Goal: Task Accomplishment & Management: Use online tool/utility

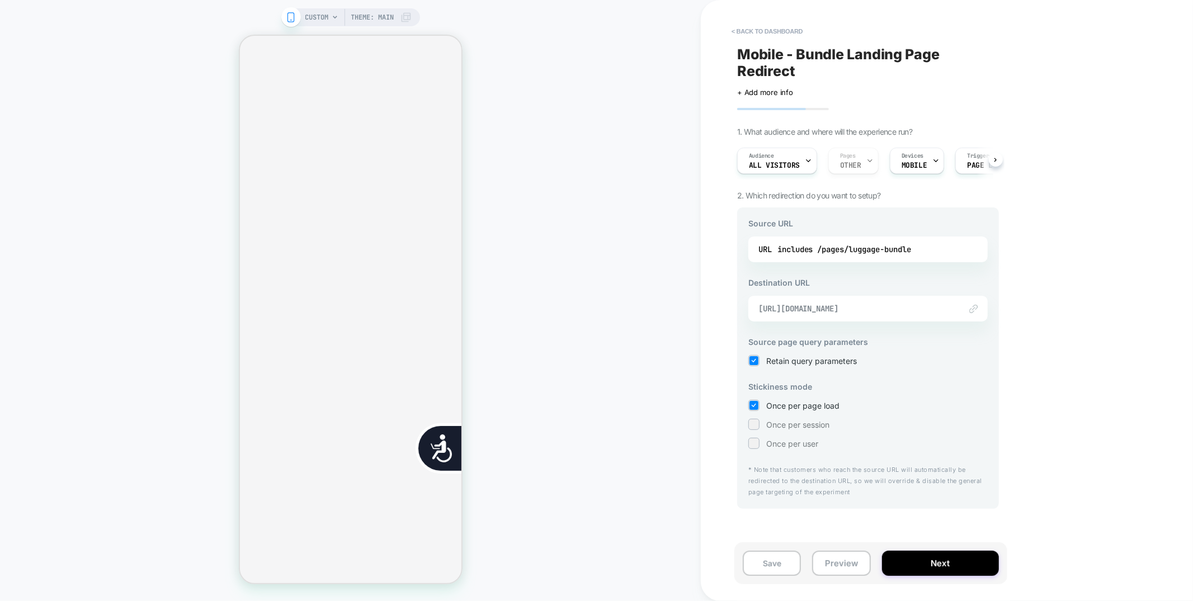
click at [875, 313] on span "https://beistravel.com/collections/travel-bundles" at bounding box center [853, 309] width 191 height 10
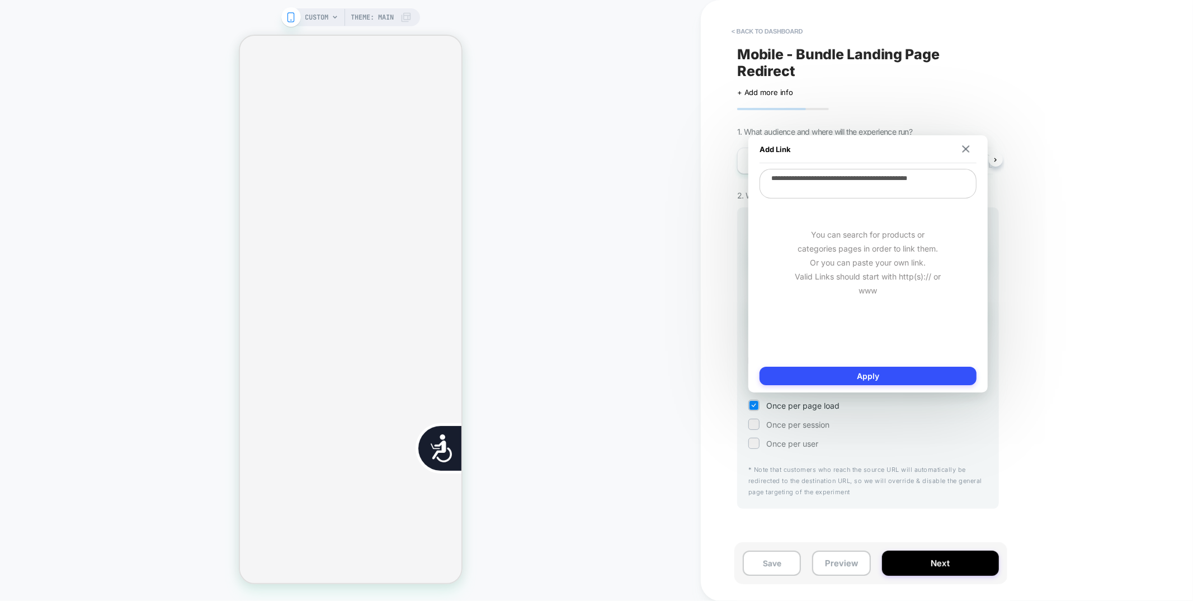
click at [834, 186] on textarea "**********" at bounding box center [867, 184] width 217 height 30
click at [1026, 84] on div "< back to dashboard Mobile - Bundle Landing Page Redirect Click to edit experie…" at bounding box center [947, 300] width 492 height 601
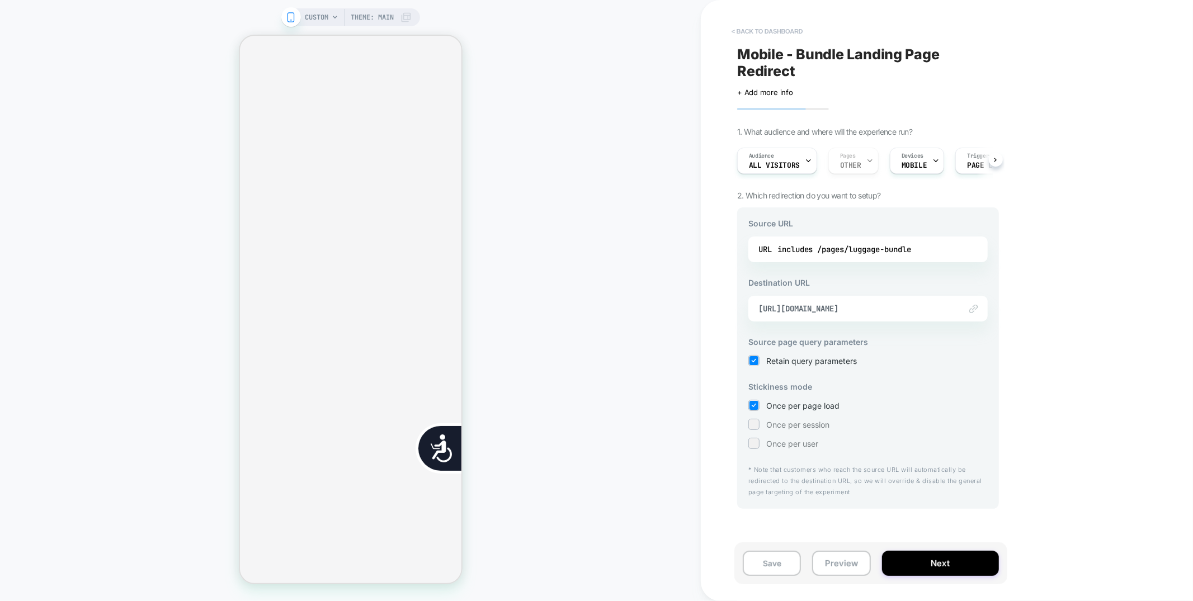
click at [791, 31] on button "< back to dashboard" at bounding box center [767, 31] width 82 height 18
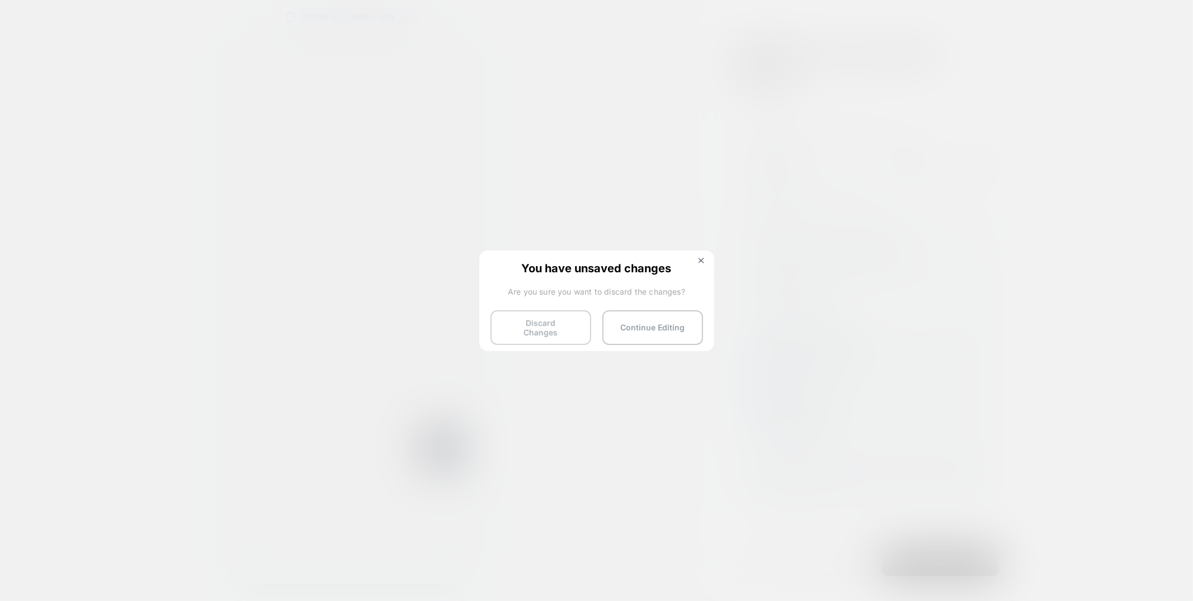
click at [532, 320] on button "Discard Changes" at bounding box center [540, 327] width 101 height 35
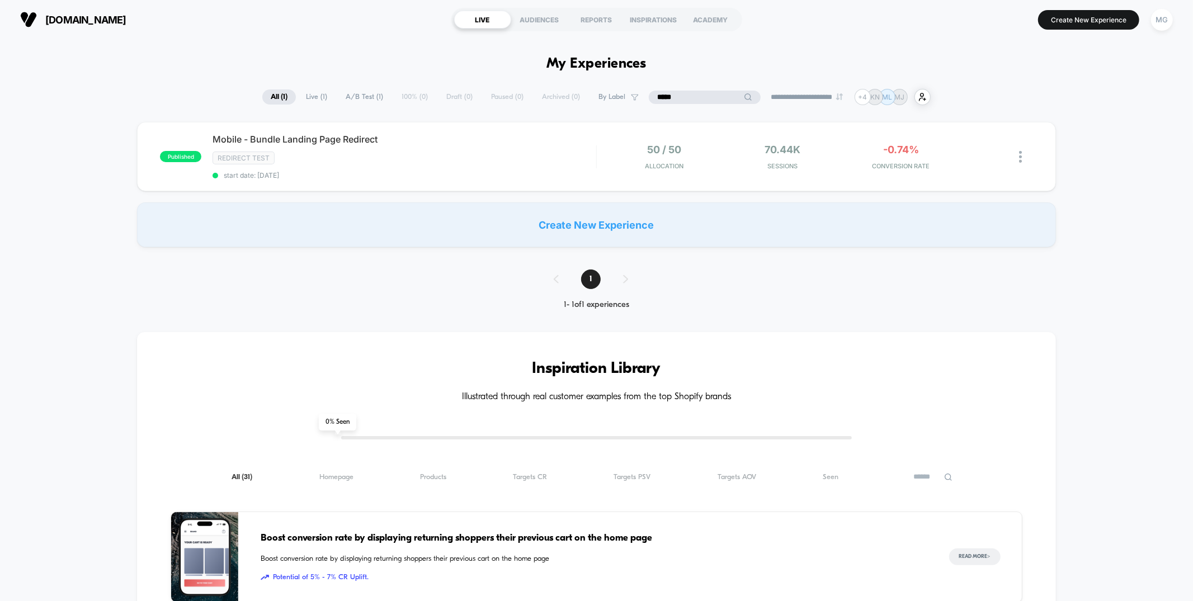
click at [691, 96] on input "*****" at bounding box center [705, 97] width 112 height 13
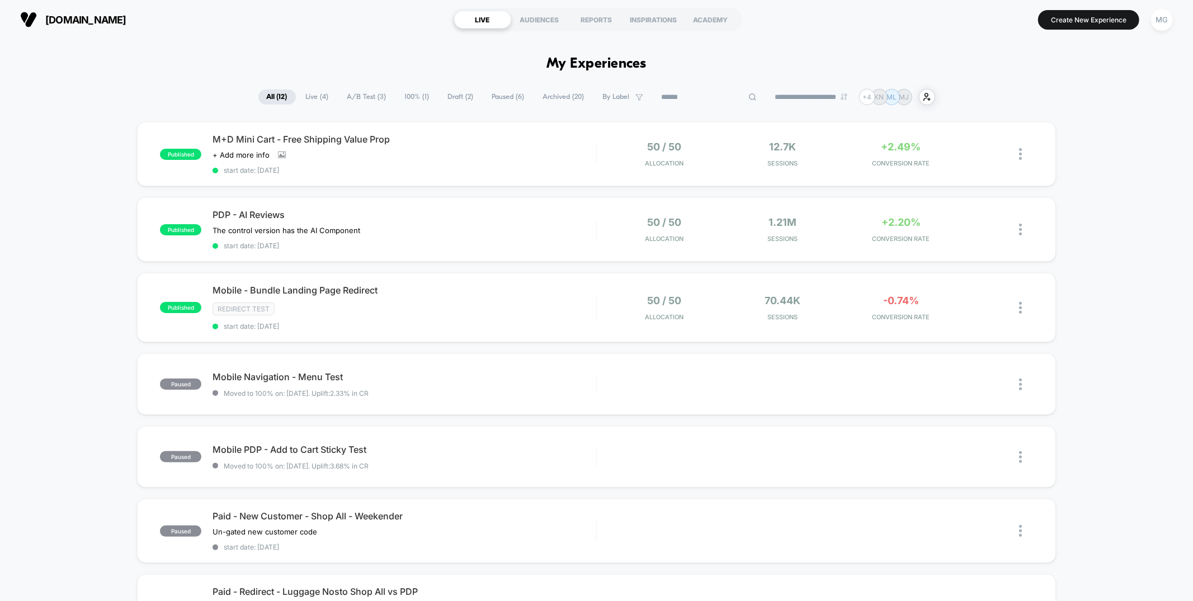
click at [448, 97] on span "Draft ( 2 )" at bounding box center [461, 96] width 42 height 15
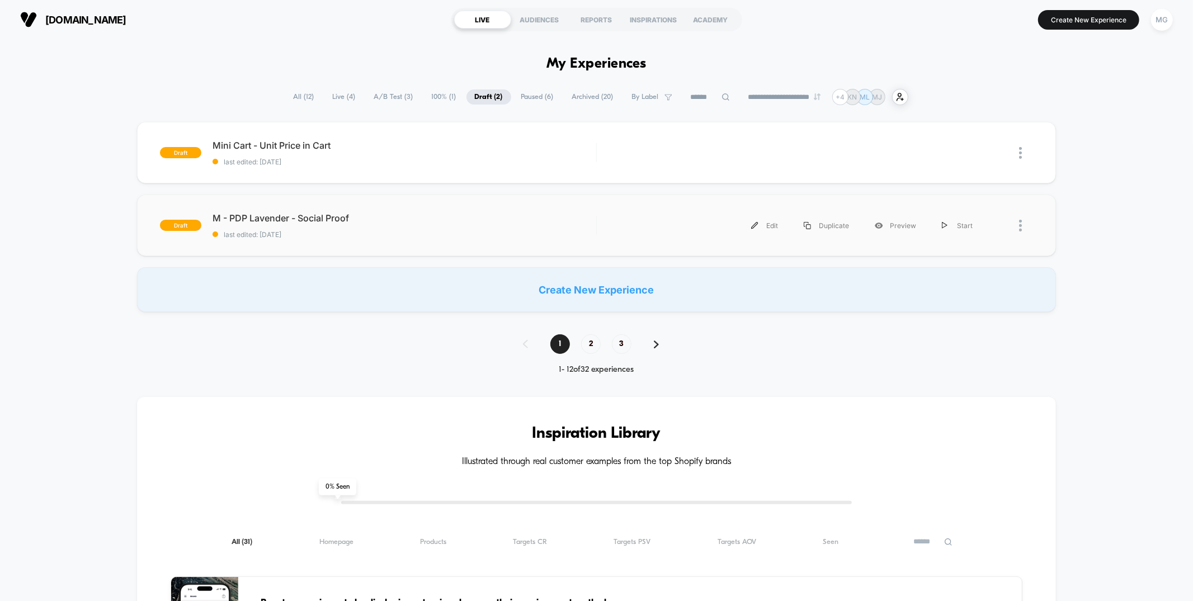
click at [420, 243] on div "draft M - PDP Lavender - Social Proof last edited: 8/21/2025 Edit Duplicate Pre…" at bounding box center [596, 226] width 918 height 62
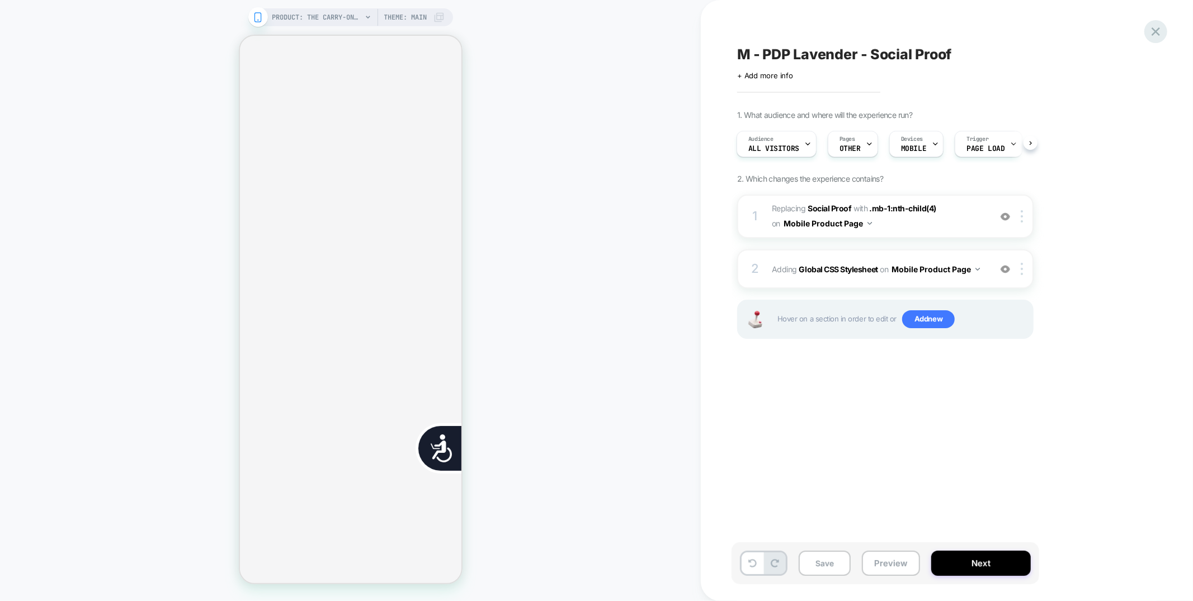
click at [1152, 31] on icon at bounding box center [1155, 31] width 15 height 15
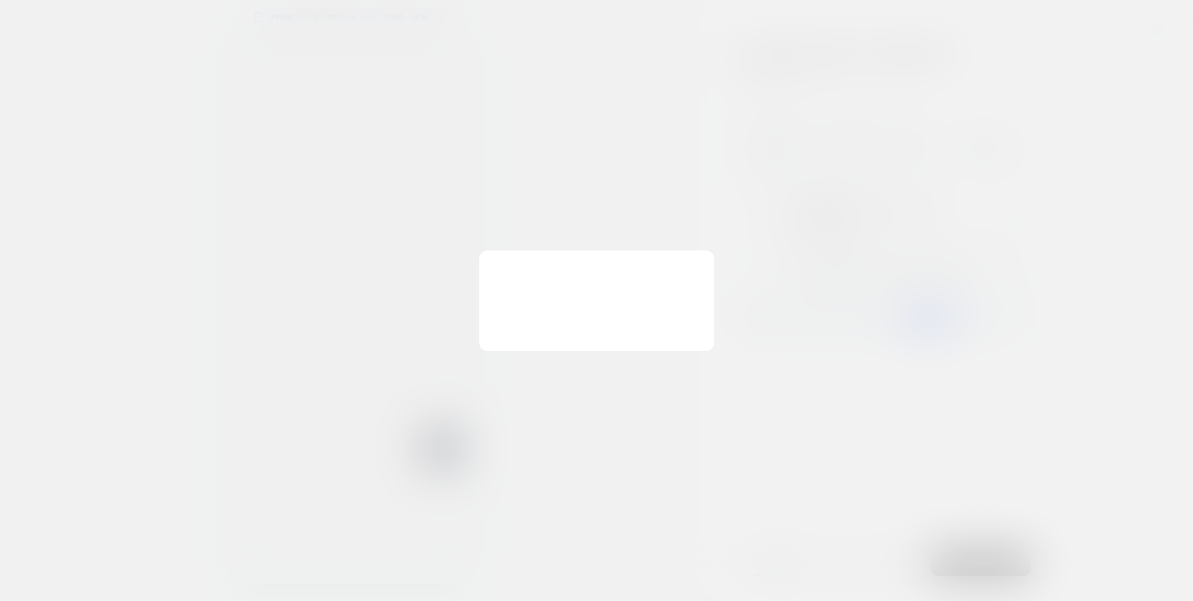
scroll to position [0, 212]
click at [514, 327] on button "Discard Changes" at bounding box center [540, 327] width 101 height 35
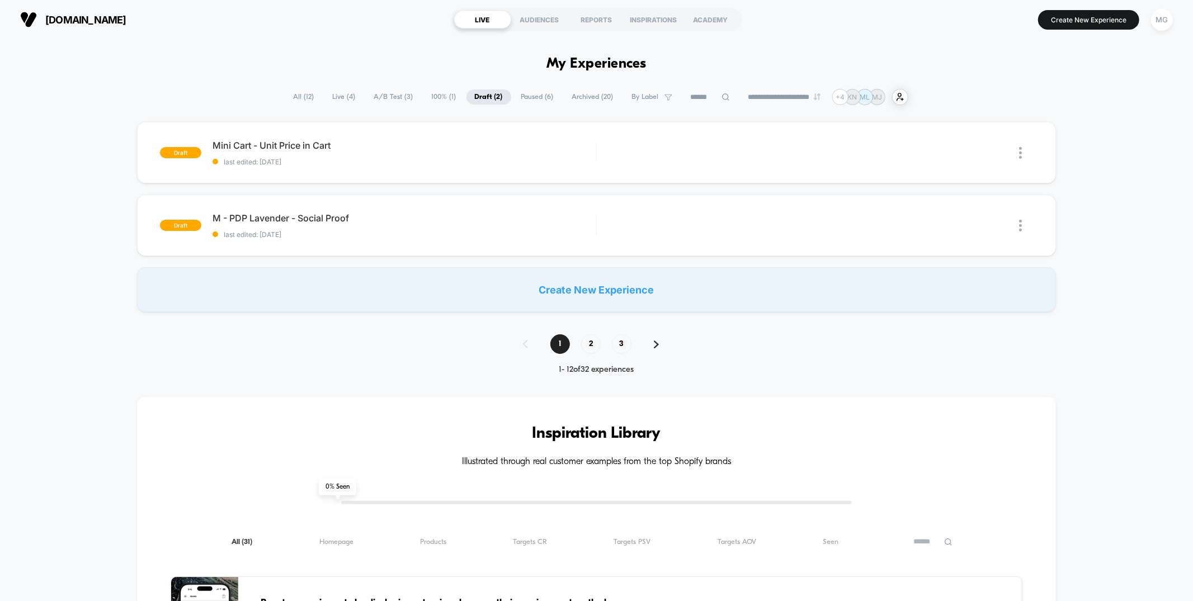
click at [530, 95] on span "Paused ( 6 )" at bounding box center [537, 96] width 49 height 15
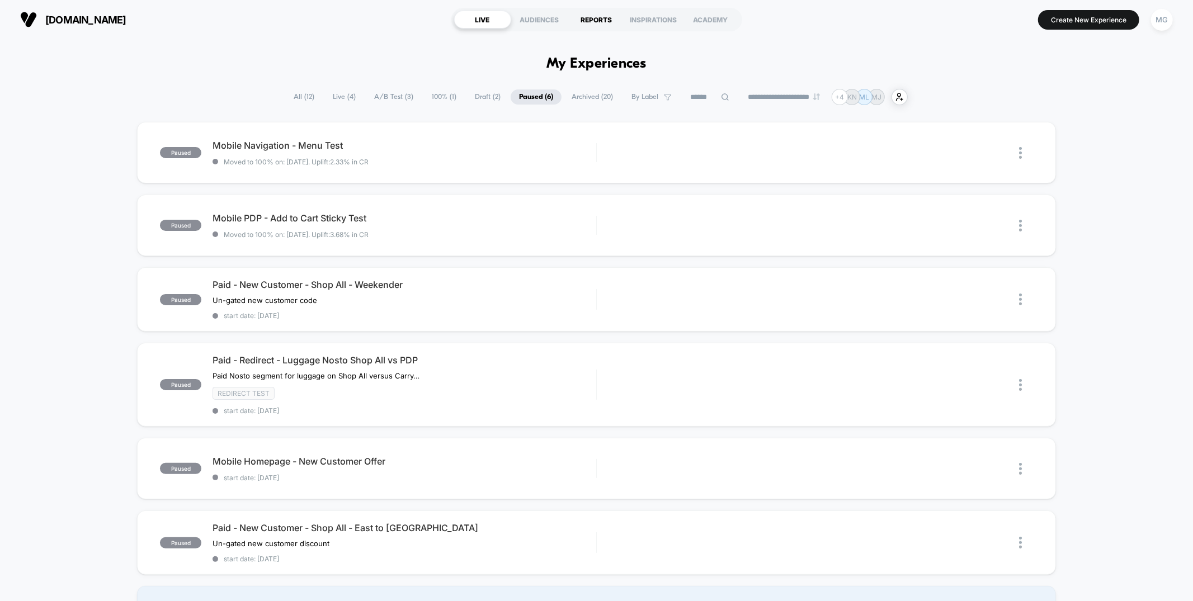
click at [607, 15] on div "REPORTS" at bounding box center [596, 20] width 57 height 18
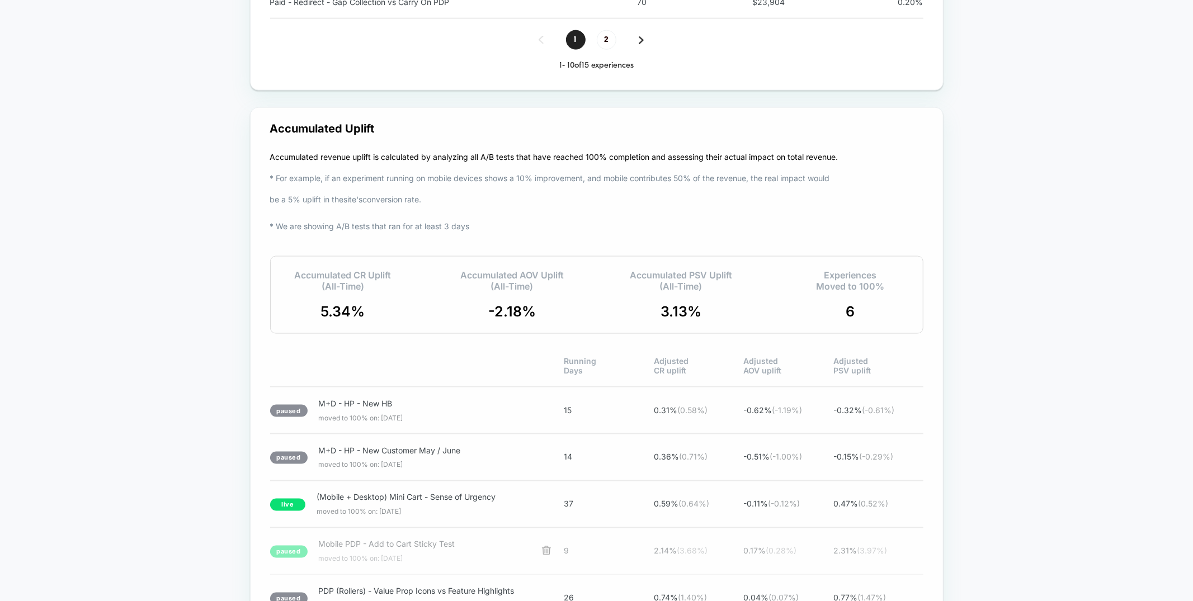
scroll to position [1452, 0]
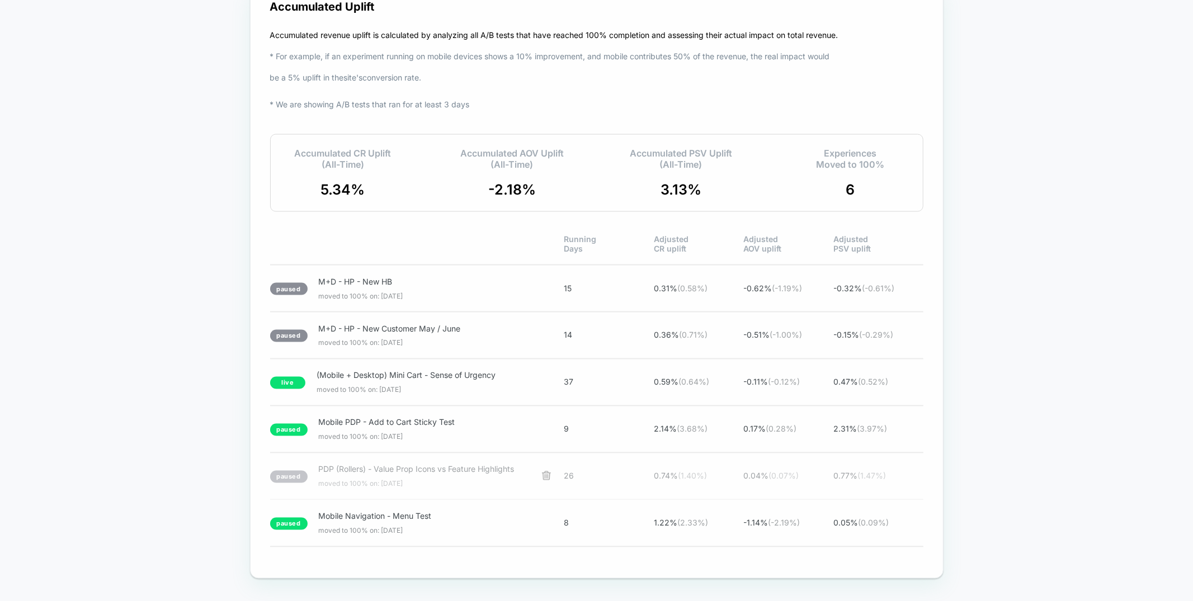
click at [453, 480] on span "moved to 100% on: 5/18/2025" at bounding box center [425, 484] width 212 height 8
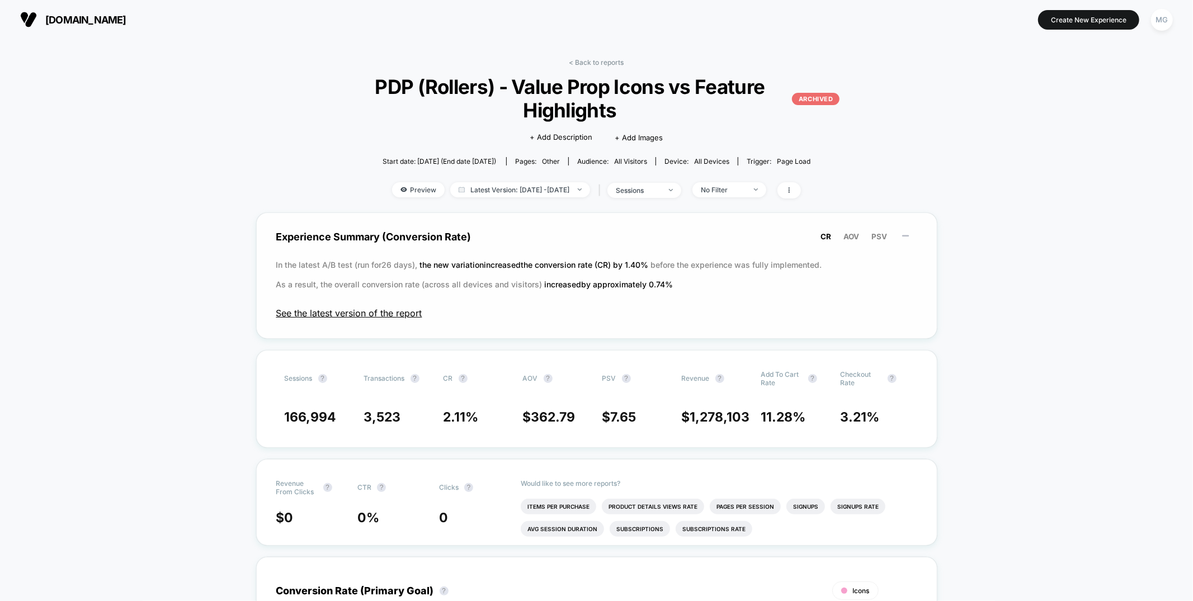
click at [384, 314] on span "See the latest version of the report" at bounding box center [596, 313] width 641 height 11
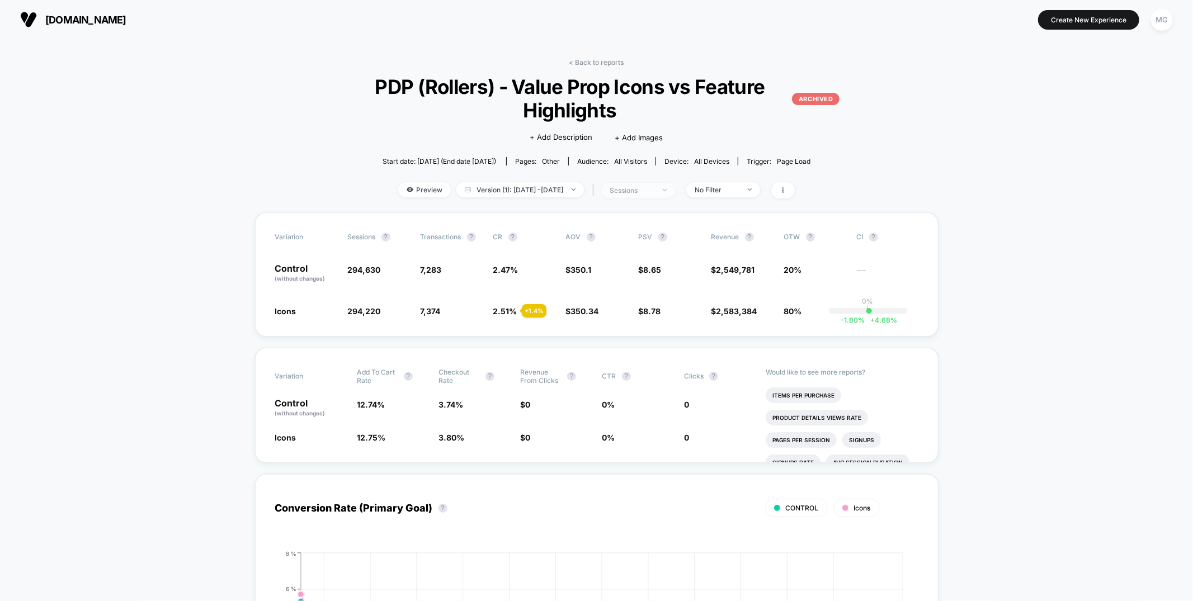
click at [654, 193] on div "sessions" at bounding box center [631, 190] width 45 height 8
click at [647, 252] on span "Sessions with impressions" at bounding box center [648, 256] width 94 height 10
click at [651, 316] on button "Save" at bounding box center [649, 309] width 133 height 18
click at [644, 186] on span "sessions with impression" at bounding box center [638, 190] width 74 height 15
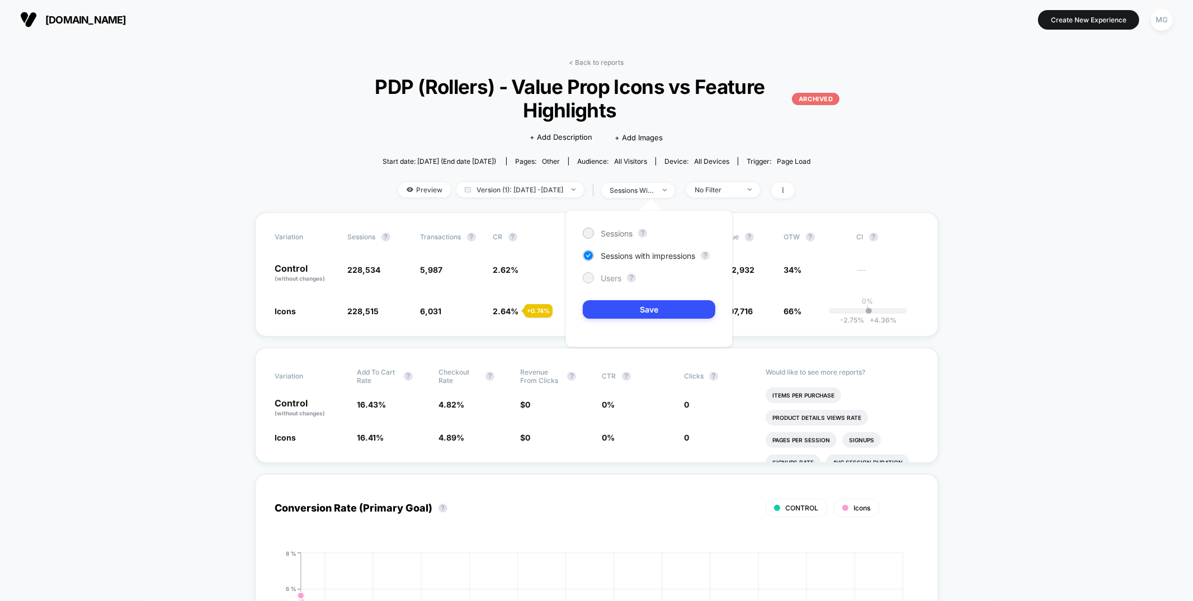
click at [609, 276] on span "Users" at bounding box center [611, 278] width 21 height 10
click at [613, 306] on button "Save" at bounding box center [649, 309] width 133 height 18
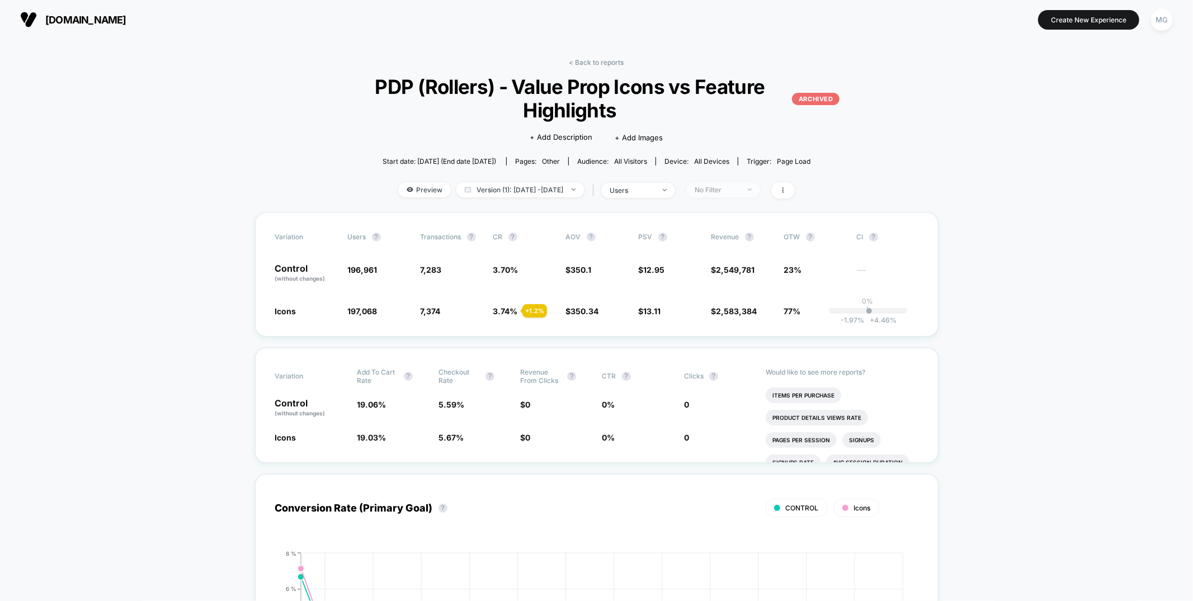
click at [739, 186] on div "No Filter" at bounding box center [716, 190] width 45 height 8
click at [725, 227] on span "Mobile Visitors" at bounding box center [732, 232] width 54 height 10
click at [725, 353] on button "Save" at bounding box center [738, 352] width 102 height 18
click at [585, 65] on link "< Back to reports" at bounding box center [596, 62] width 55 height 8
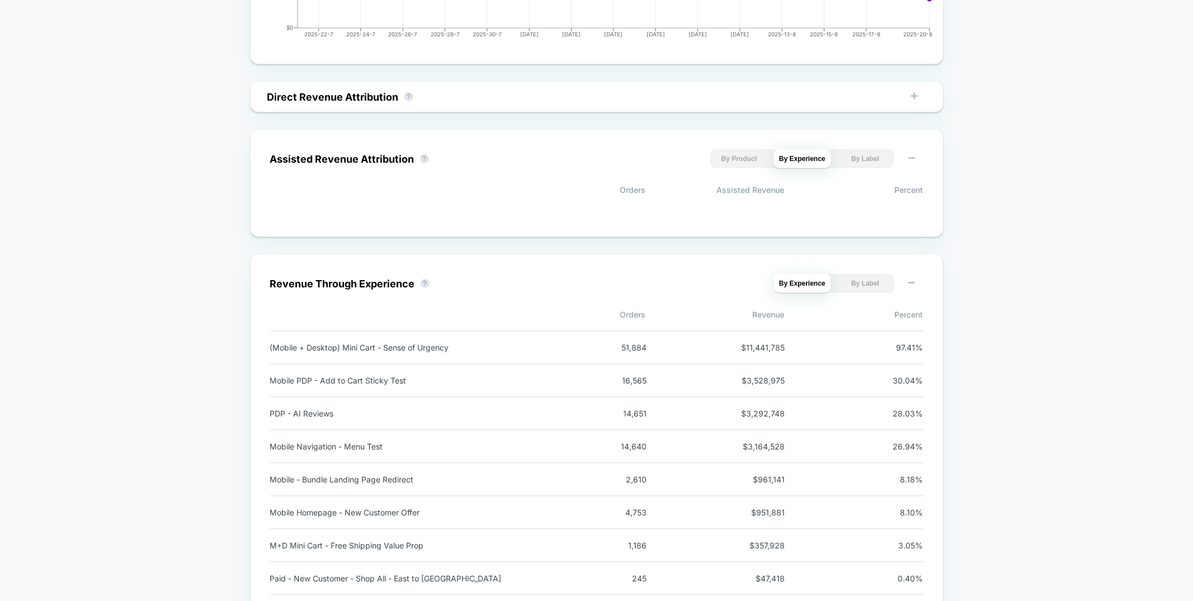
click at [488, 17] on div "Last 30 Days Total Group 2 $ General Total sessions 3.8M Total orders 53.3K Sol…" at bounding box center [596, 372] width 1193 height 1941
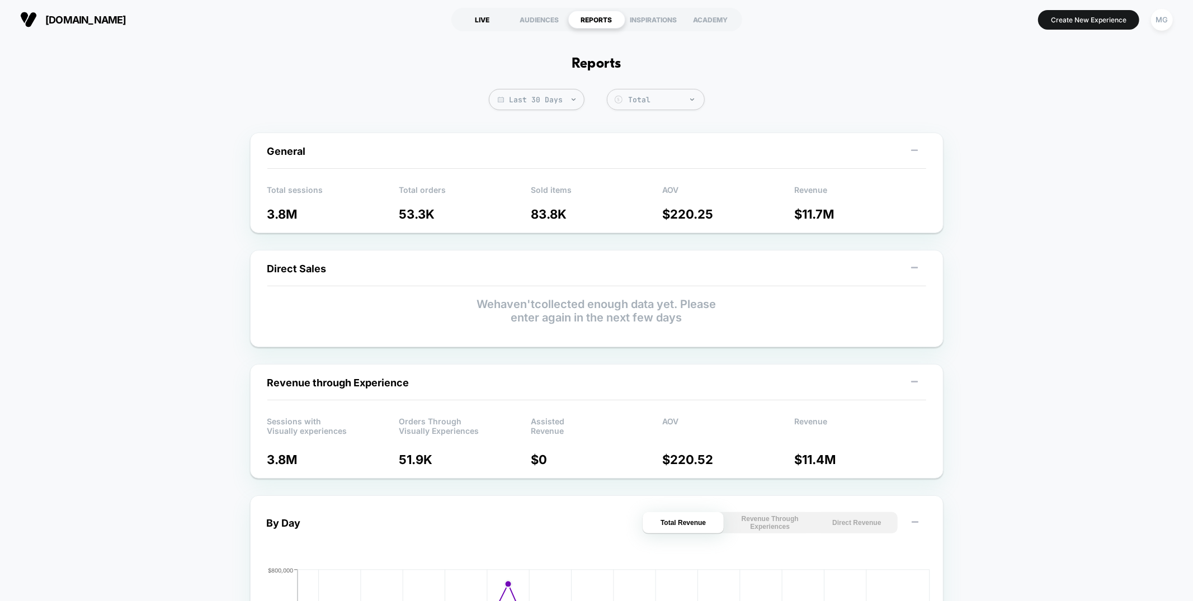
click at [485, 27] on div "LIVE" at bounding box center [482, 20] width 57 height 18
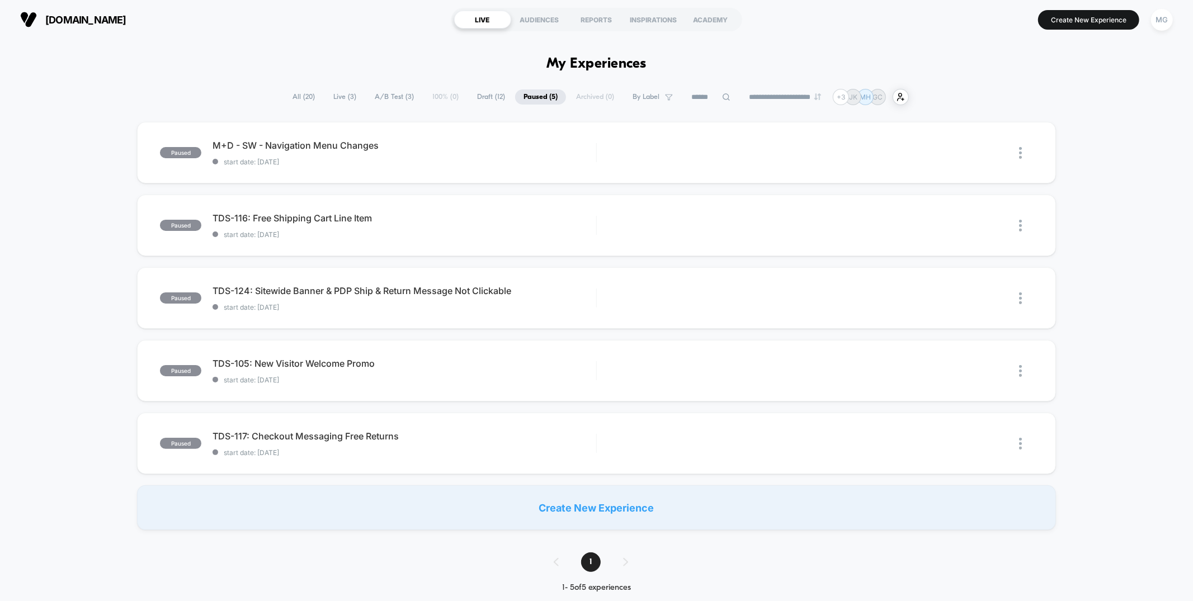
click at [401, 97] on span "A/B Test ( 3 )" at bounding box center [394, 96] width 56 height 15
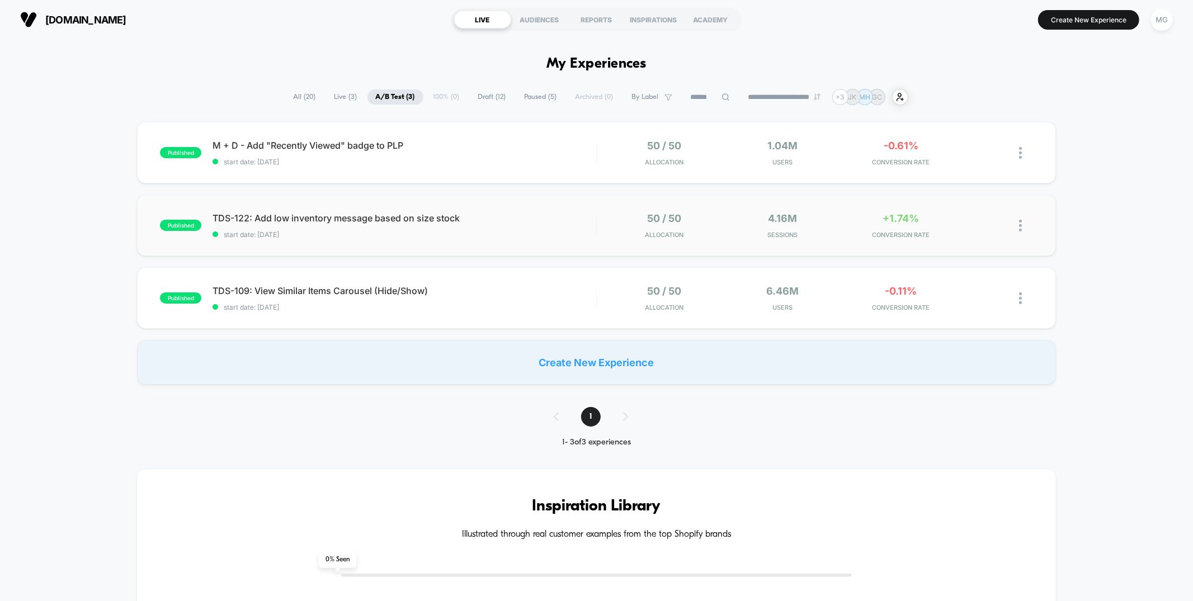
click at [498, 242] on div "published TDS-122: Add low inventory message based on size stock start date: 8/…" at bounding box center [596, 226] width 918 height 62
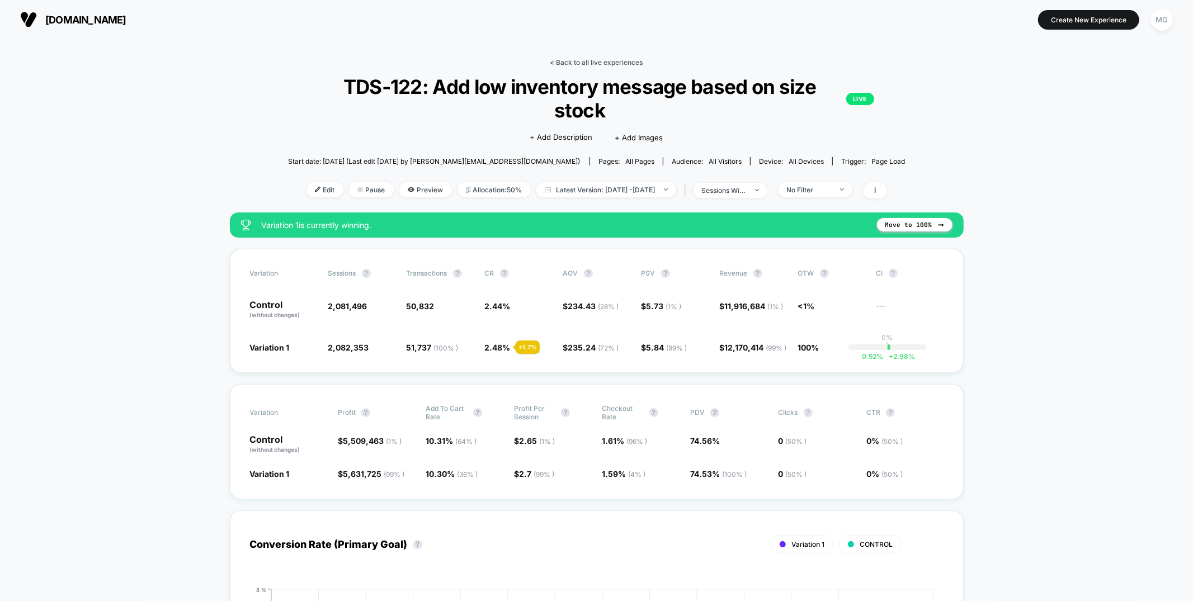
click at [601, 61] on link "< Back to all live experiences" at bounding box center [596, 62] width 93 height 8
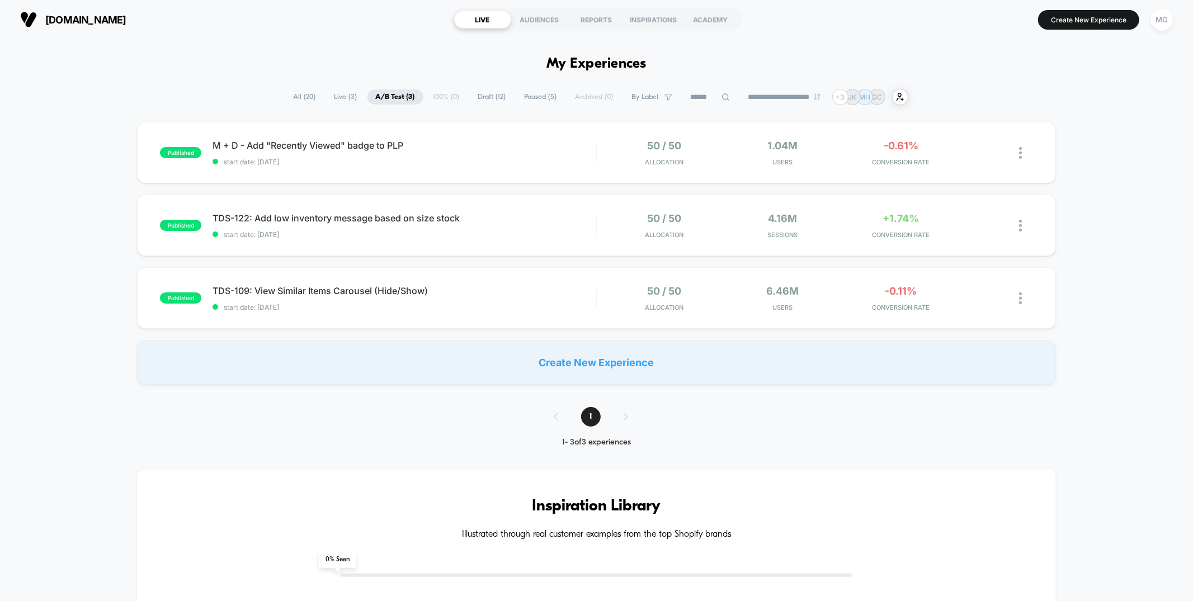
click at [526, 104] on div "**********" at bounding box center [596, 97] width 623 height 16
click at [532, 98] on span "Paused ( 5 )" at bounding box center [540, 96] width 49 height 15
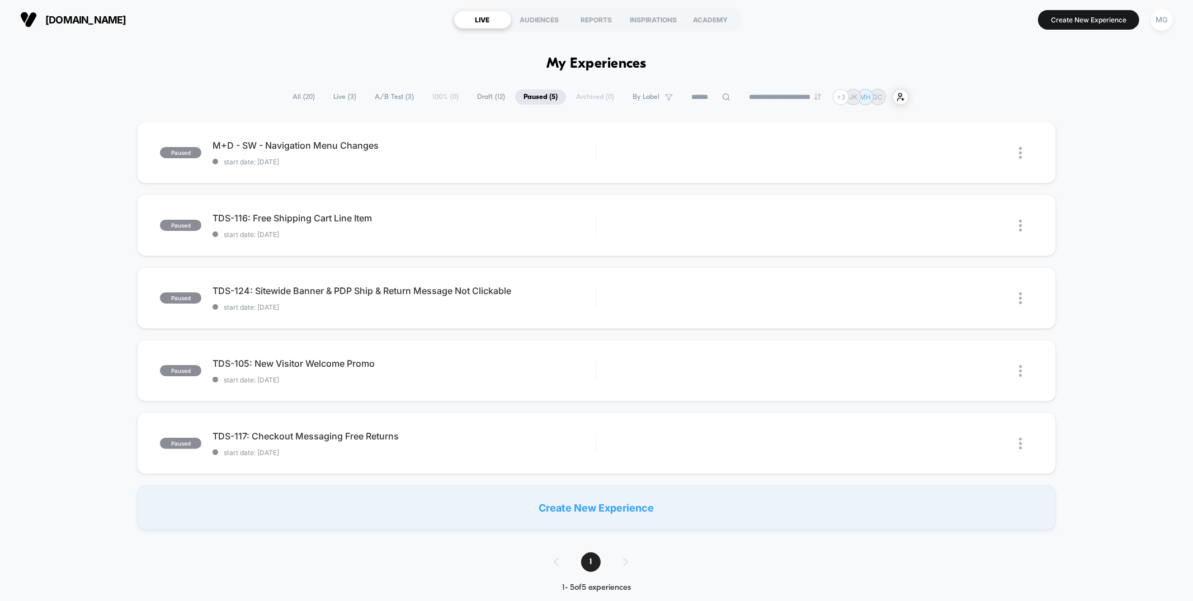
click at [469, 102] on span "Draft ( 12 )" at bounding box center [491, 96] width 45 height 15
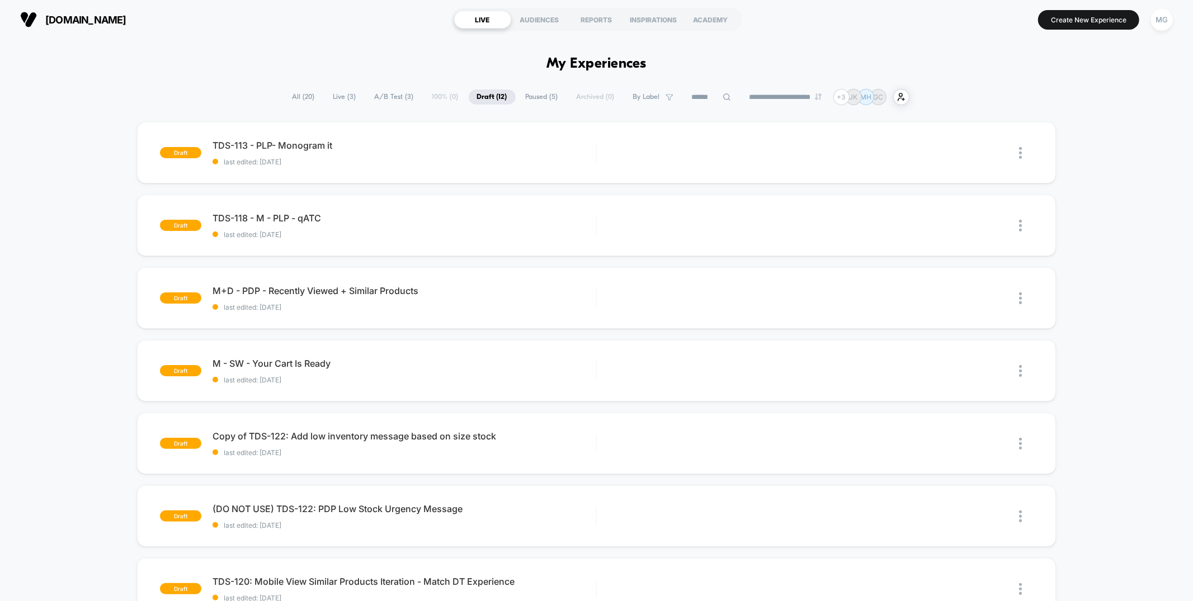
click at [479, 96] on span "Draft ( 12 )" at bounding box center [492, 96] width 47 height 15
click at [766, 150] on div "Edit" at bounding box center [764, 152] width 53 height 25
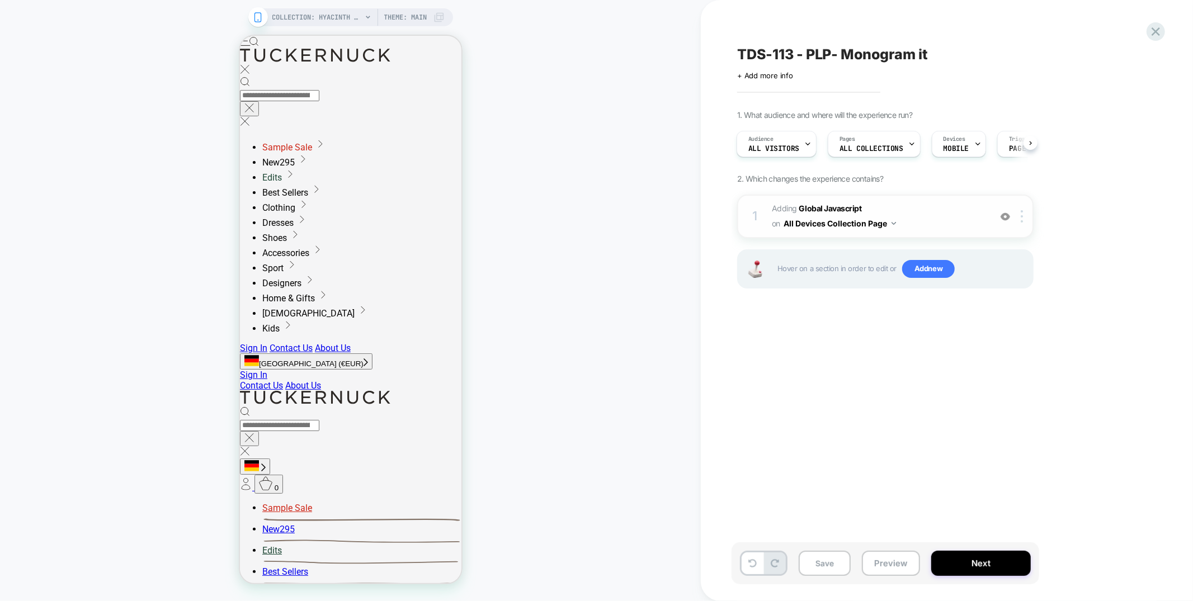
click at [901, 204] on span "Adding Global Javascript on All Devices Collection Page" at bounding box center [878, 216] width 213 height 30
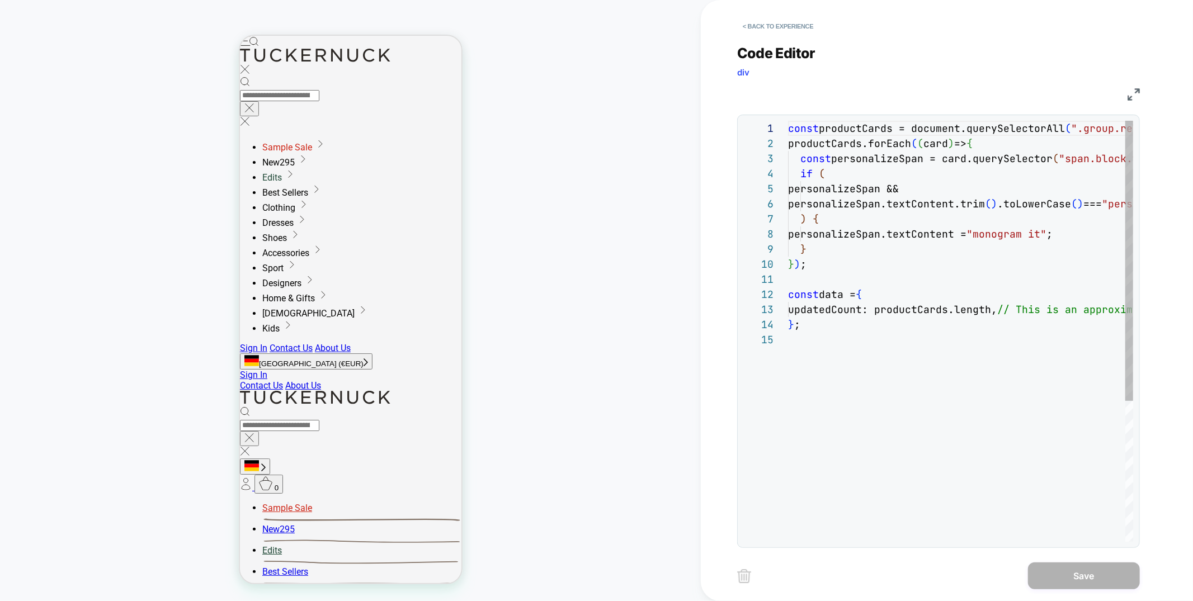
scroll to position [151, 0]
type textarea "**********"
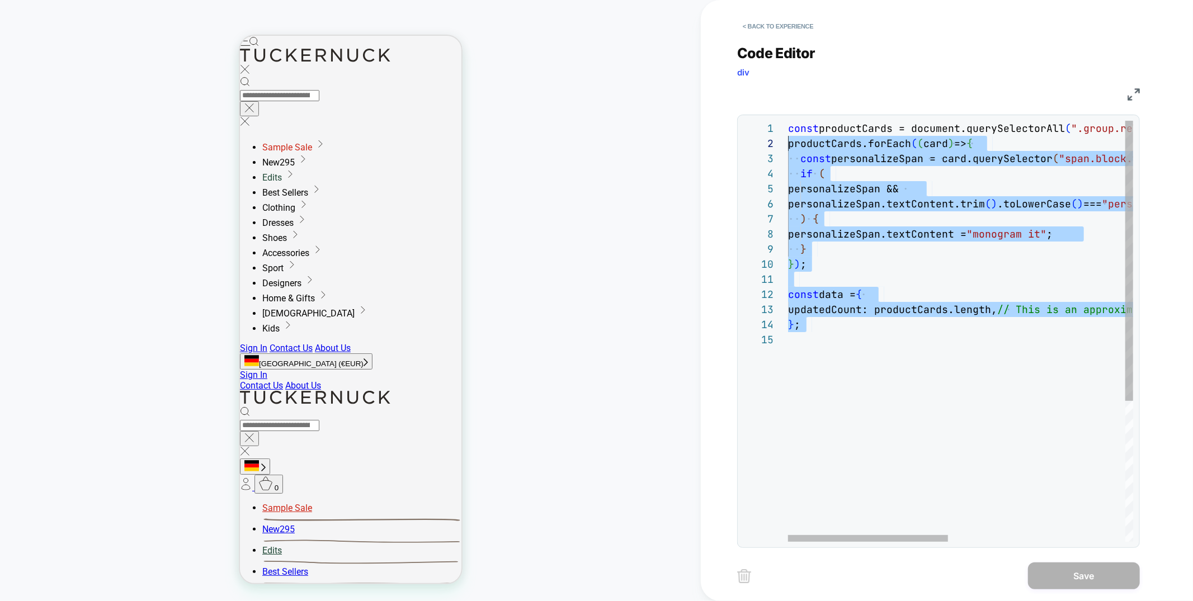
scroll to position [0, 0]
drag, startPoint x: 856, startPoint y: 371, endPoint x: 729, endPoint y: 127, distance: 275.6
click at [788, 127] on div "const productCards = document.querySelectorAll ( ".group.relative" ) ; productC…" at bounding box center [1151, 437] width 726 height 632
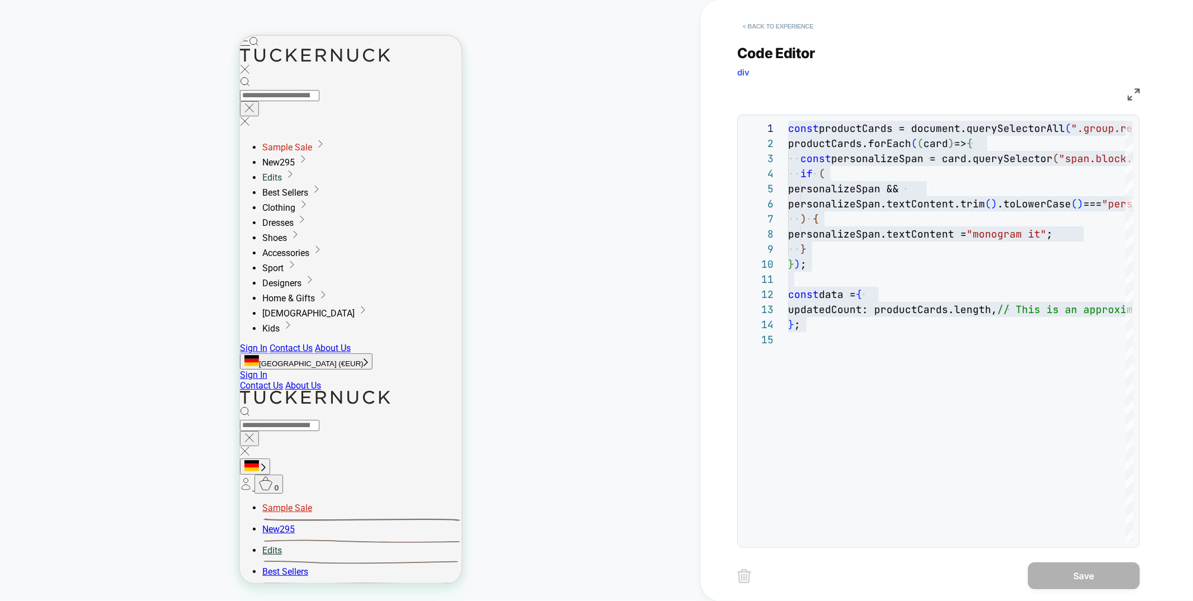
click at [791, 25] on button "< Back to experience" at bounding box center [778, 26] width 82 height 18
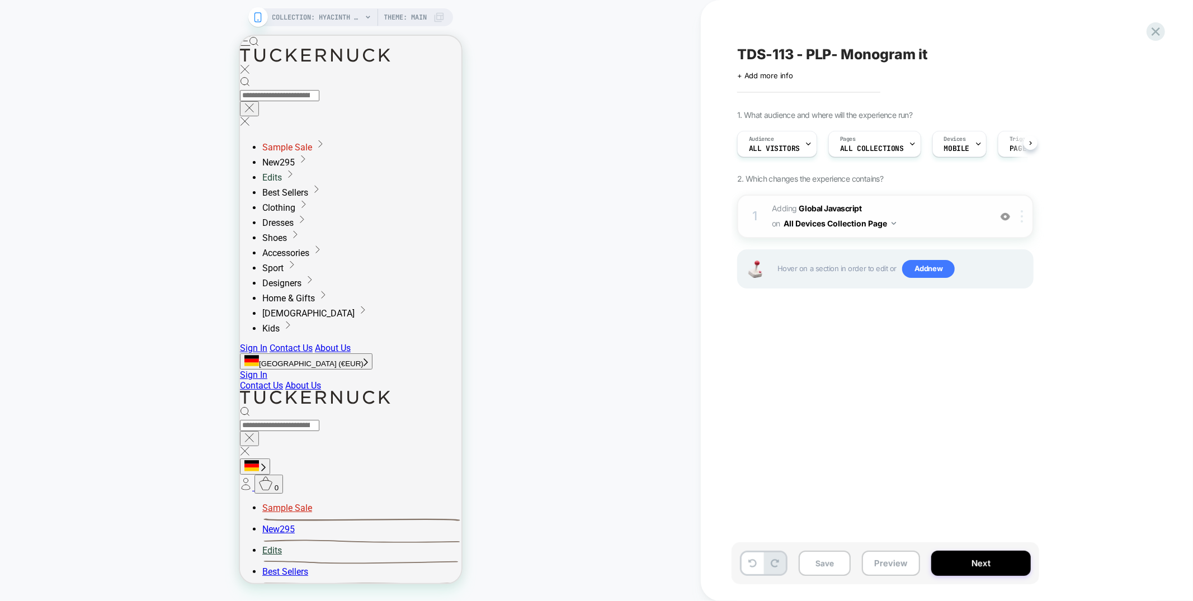
scroll to position [0, 1]
click at [1023, 216] on div at bounding box center [1023, 216] width 18 height 12
drag, startPoint x: 1009, startPoint y: 308, endPoint x: 145, endPoint y: 6, distance: 915.0
click at [1009, 308] on div "Target Mobile" at bounding box center [1024, 304] width 100 height 31
click at [953, 148] on span "MOBILE" at bounding box center [955, 149] width 25 height 8
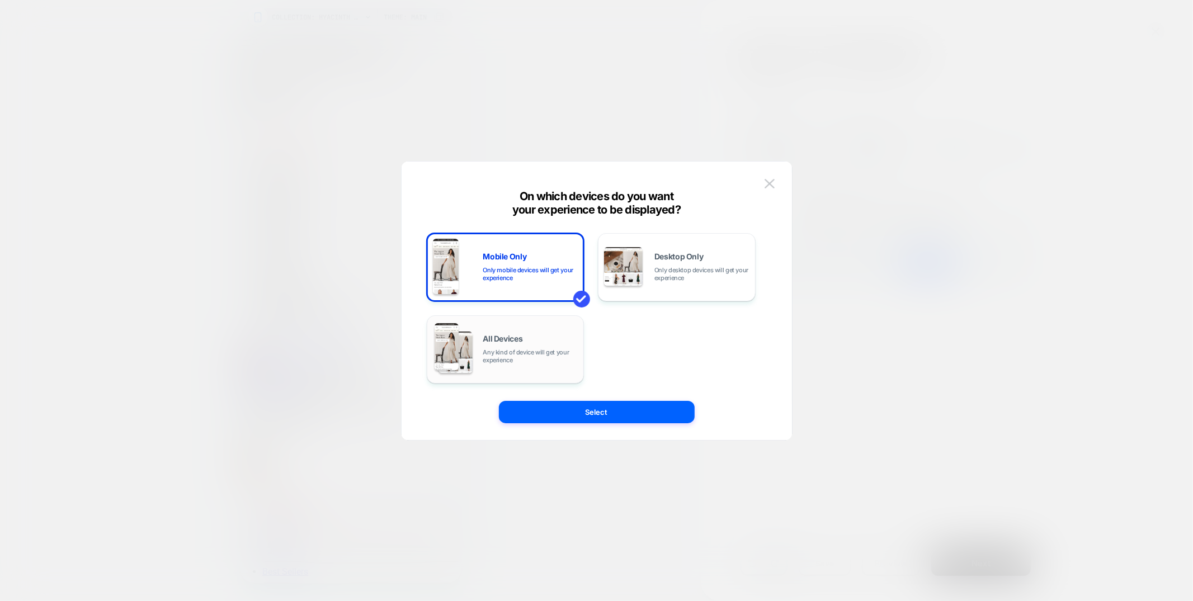
click at [497, 365] on div "All Devices Any kind of device will get your experience" at bounding box center [505, 349] width 145 height 57
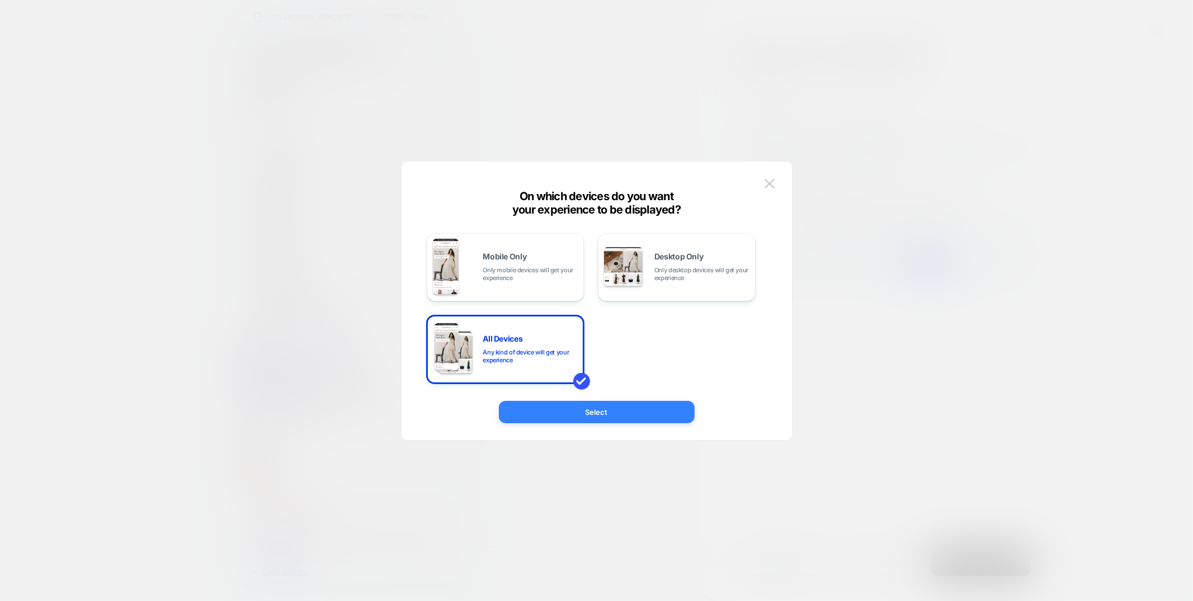
click at [537, 407] on button "Select" at bounding box center [597, 412] width 196 height 22
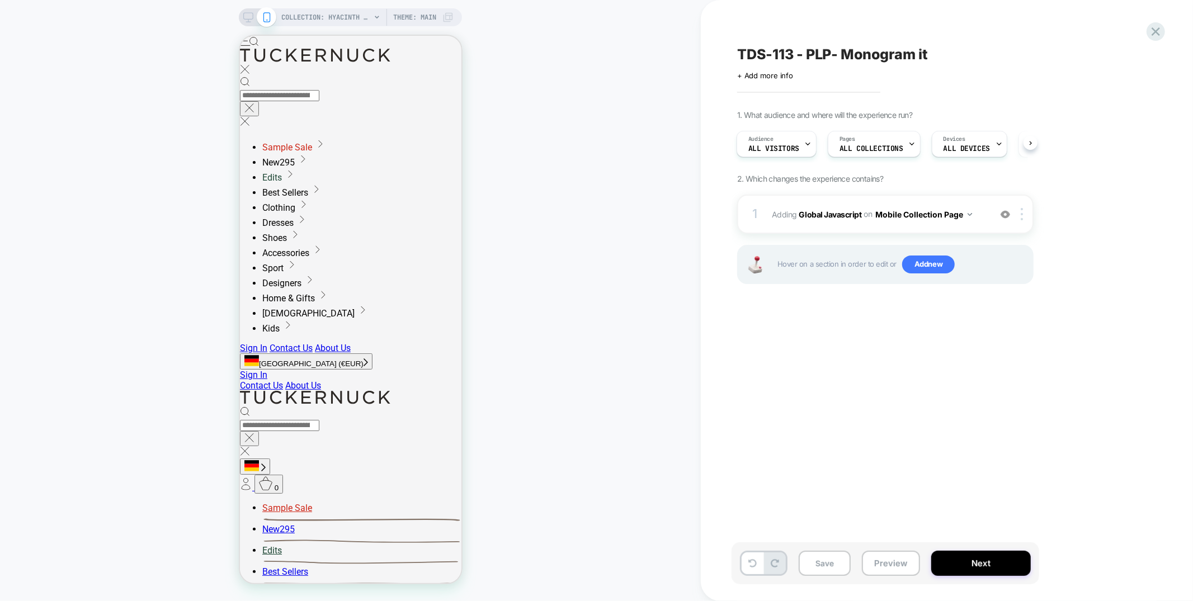
click at [244, 16] on icon at bounding box center [248, 17] width 10 height 10
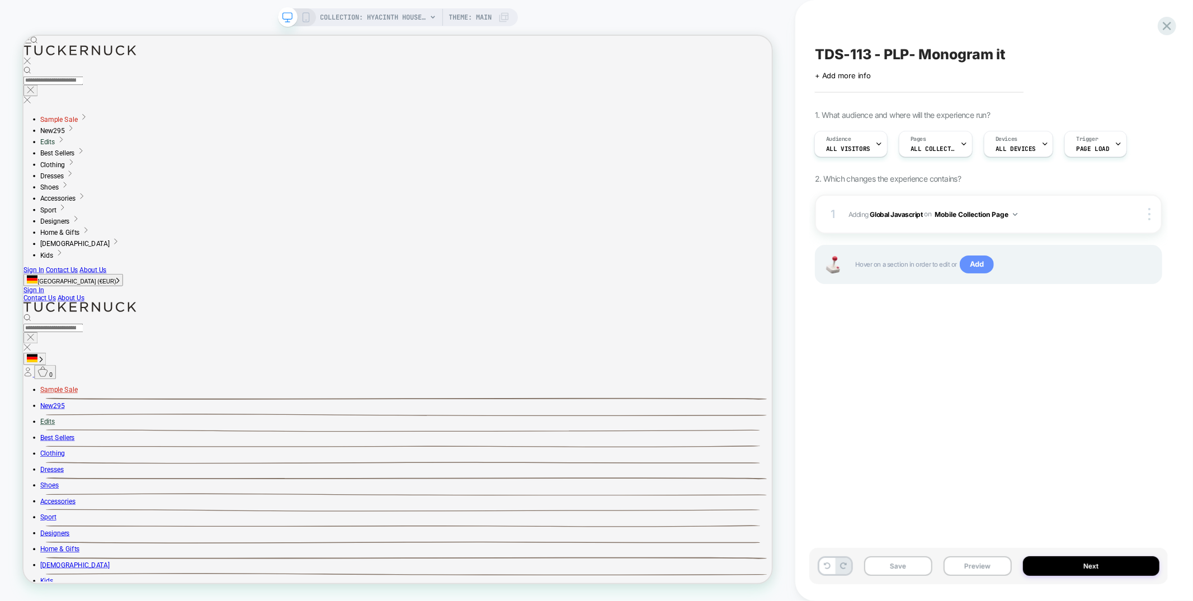
click at [970, 264] on span "Add" at bounding box center [977, 265] width 34 height 18
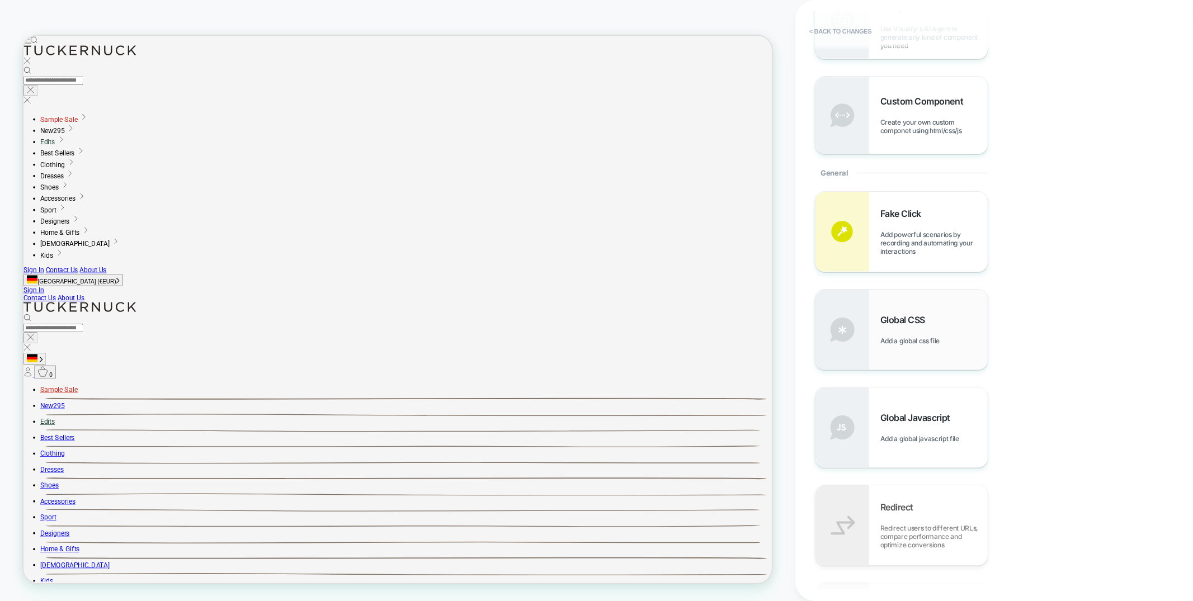
scroll to position [494, 0]
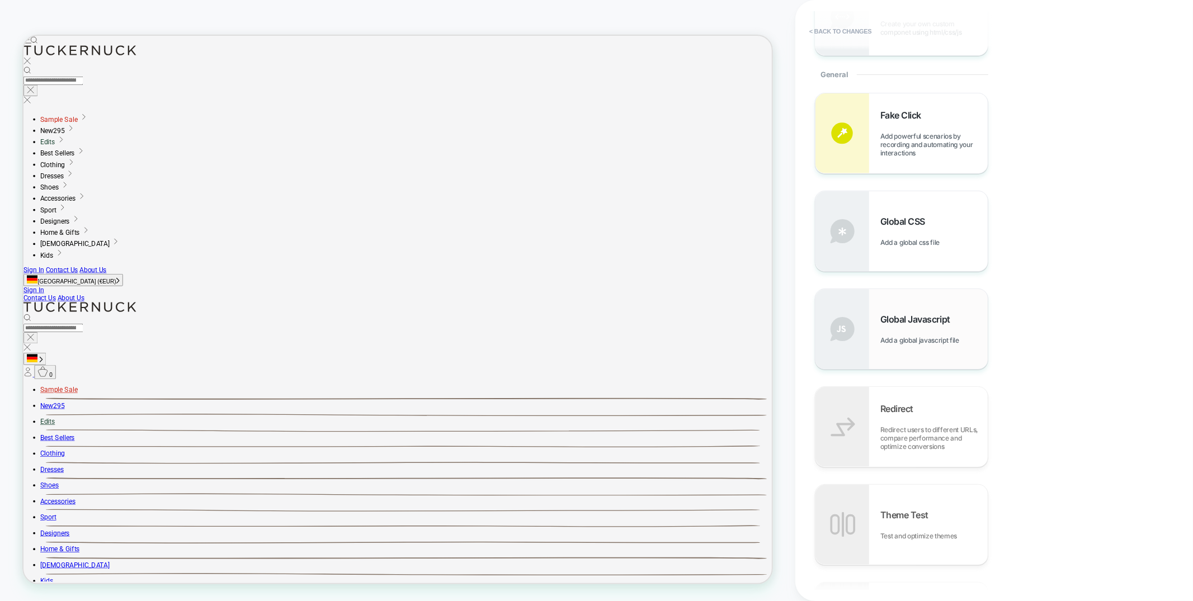
click at [913, 329] on div "Global Javascript Add a global javascript file" at bounding box center [933, 329] width 107 height 31
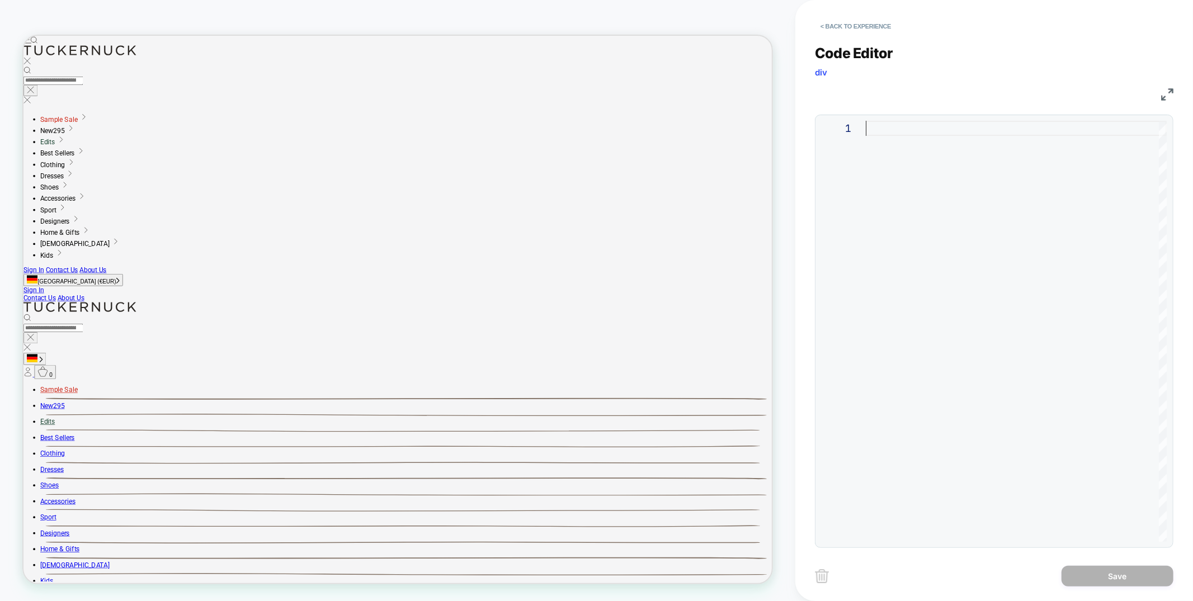
click at [914, 266] on div at bounding box center [1016, 331] width 301 height 421
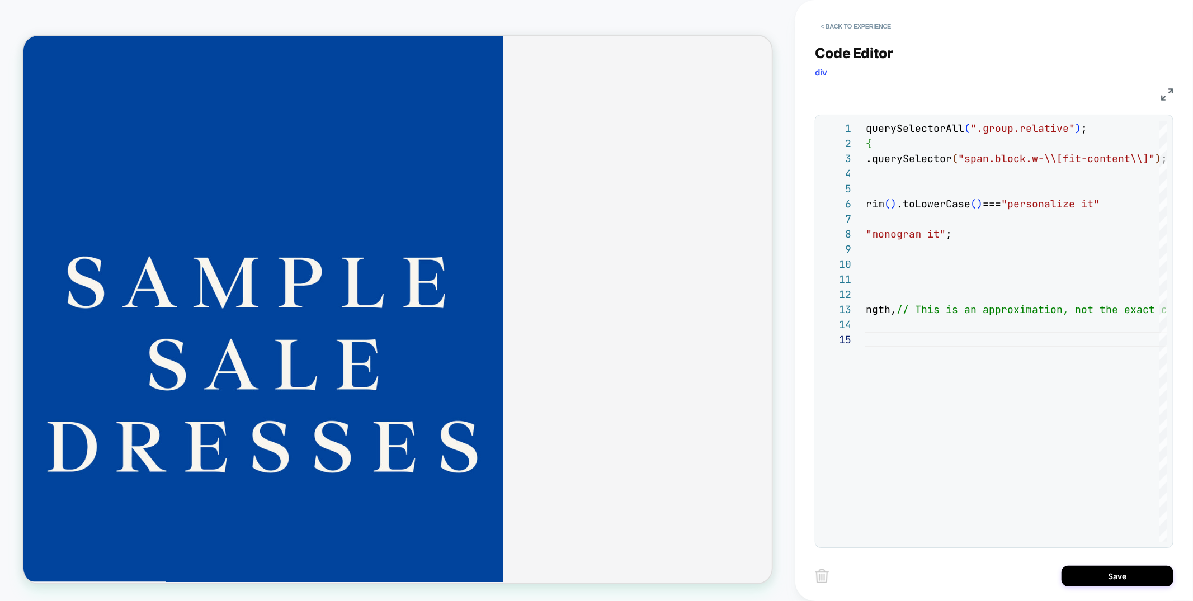
scroll to position [887, 0]
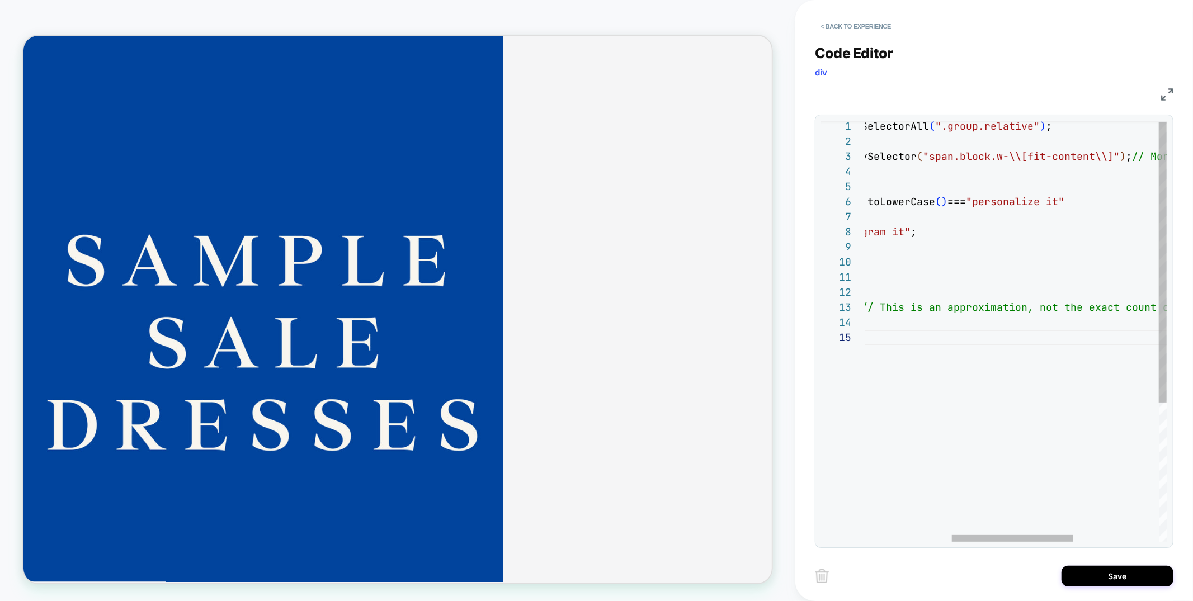
click at [1110, 153] on div "} ) ; const data = { updatedCount: productCards.length, // This is an approxima…" at bounding box center [1015, 435] width 726 height 632
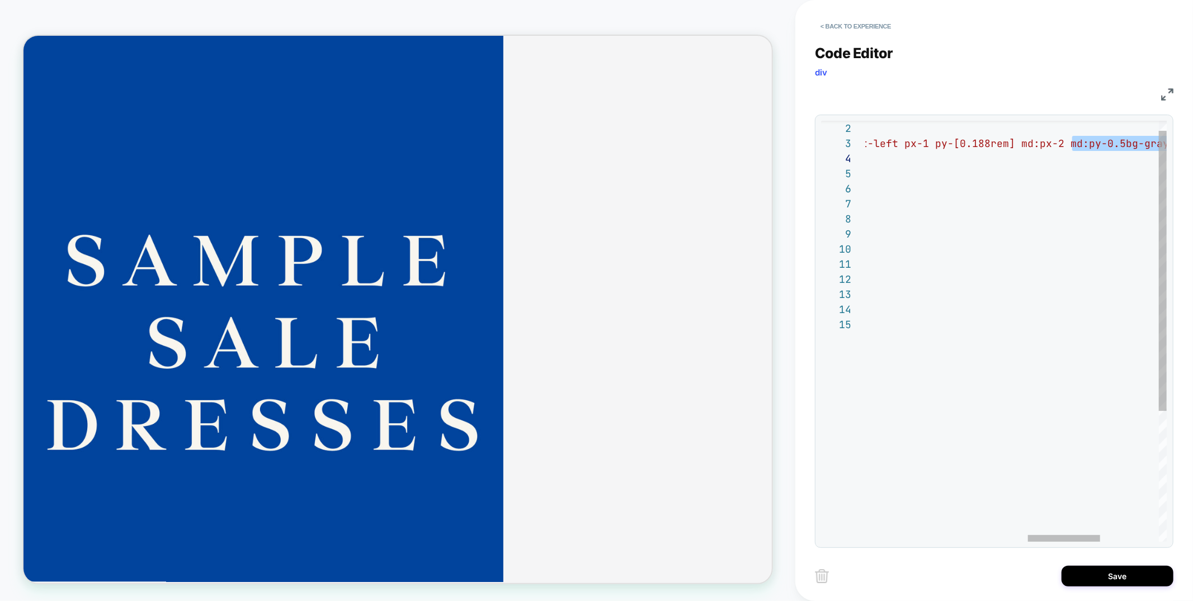
scroll to position [30, 875]
drag, startPoint x: 1076, startPoint y: 154, endPoint x: 1068, endPoint y: 150, distance: 8.8
click at [1068, 150] on div "} ) ; const data = { updatedCount: productCards.length, // This is an approxima…" at bounding box center [801, 422] width 1221 height 632
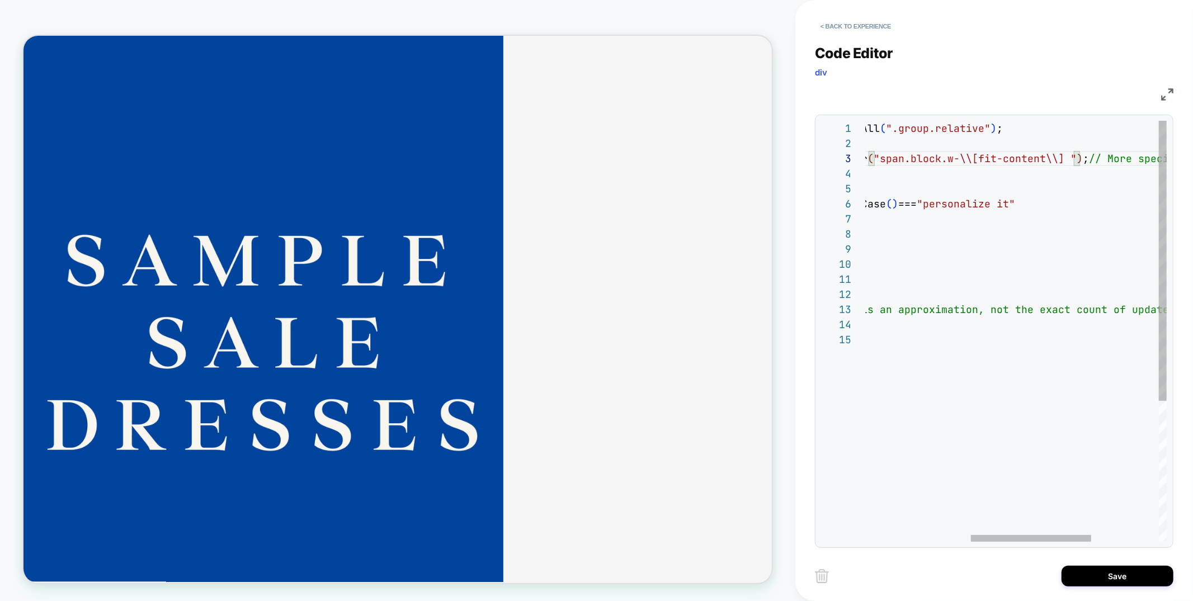
scroll to position [30, 459]
click at [1051, 153] on div "} ) ; const data = { updatedCount: productCards.length, // This is an approxima…" at bounding box center [966, 437] width 726 height 632
click at [1054, 153] on div "} ) ; const data = { updatedCount: productCards.length, // This is an approxima…" at bounding box center [966, 437] width 726 height 632
click at [973, 158] on div "} ) ; const data = { updatedCount: productCards.length, // This is an approxima…" at bounding box center [960, 437] width 714 height 632
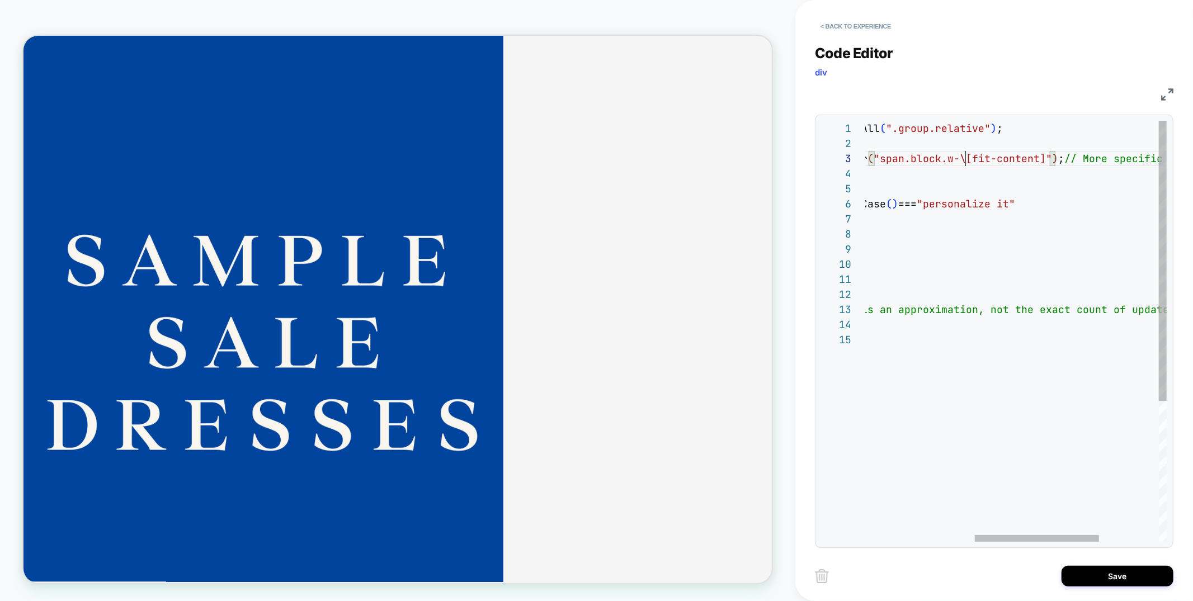
scroll to position [30, 356]
type textarea "**********"
click at [1084, 583] on button "Save" at bounding box center [1117, 576] width 112 height 21
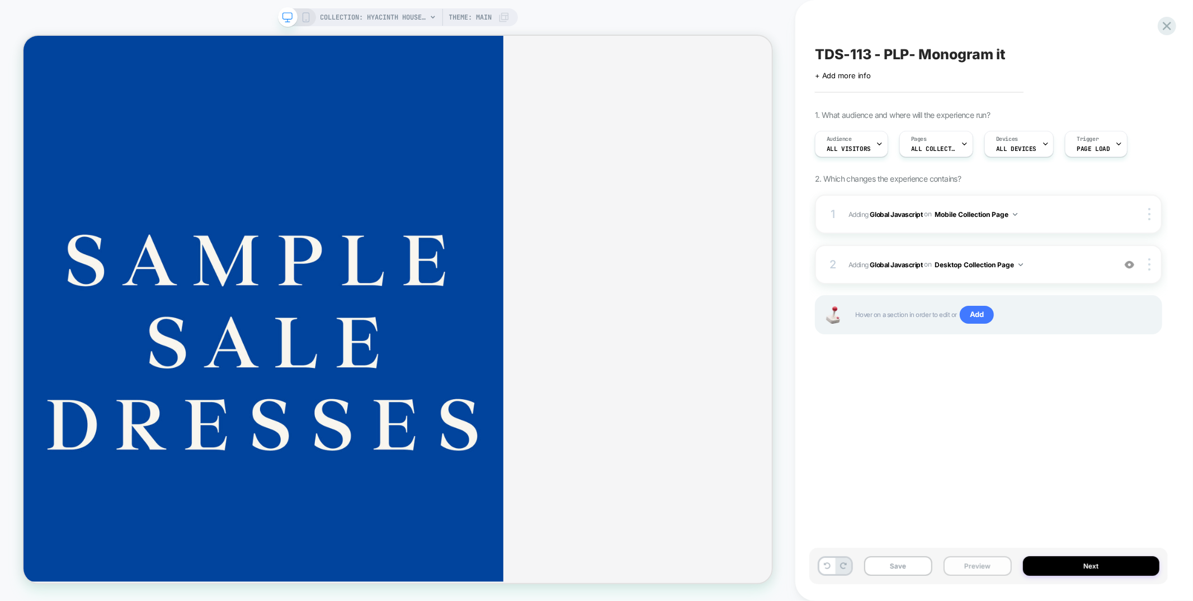
scroll to position [0, 1]
click at [968, 567] on button "Preview" at bounding box center [977, 566] width 68 height 20
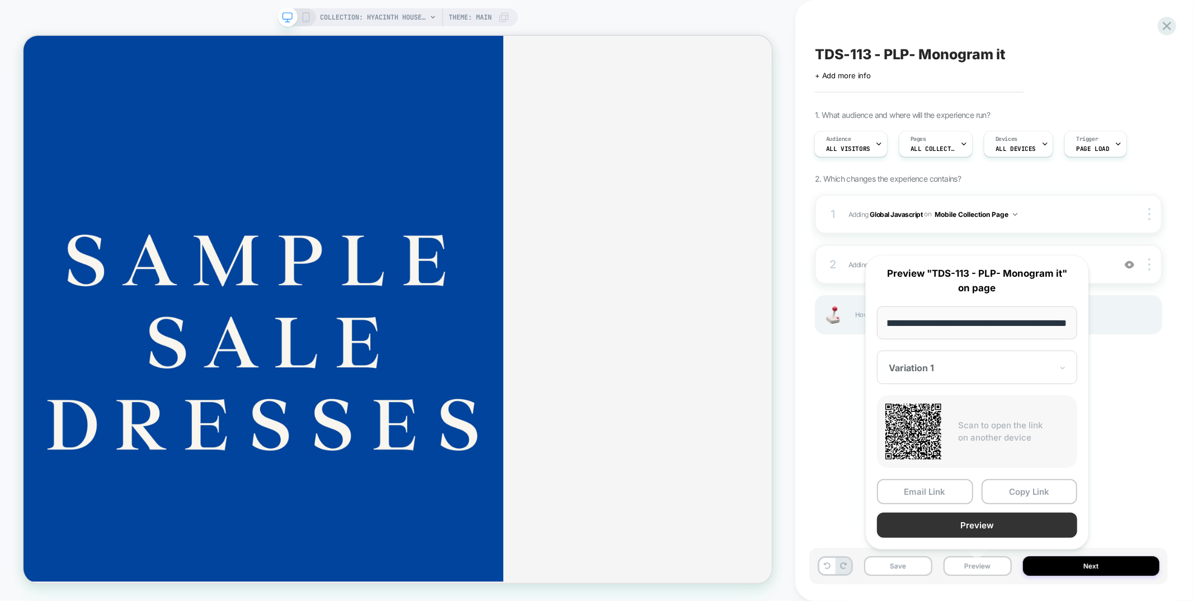
scroll to position [0, 0]
click at [951, 522] on button "Preview" at bounding box center [977, 525] width 200 height 25
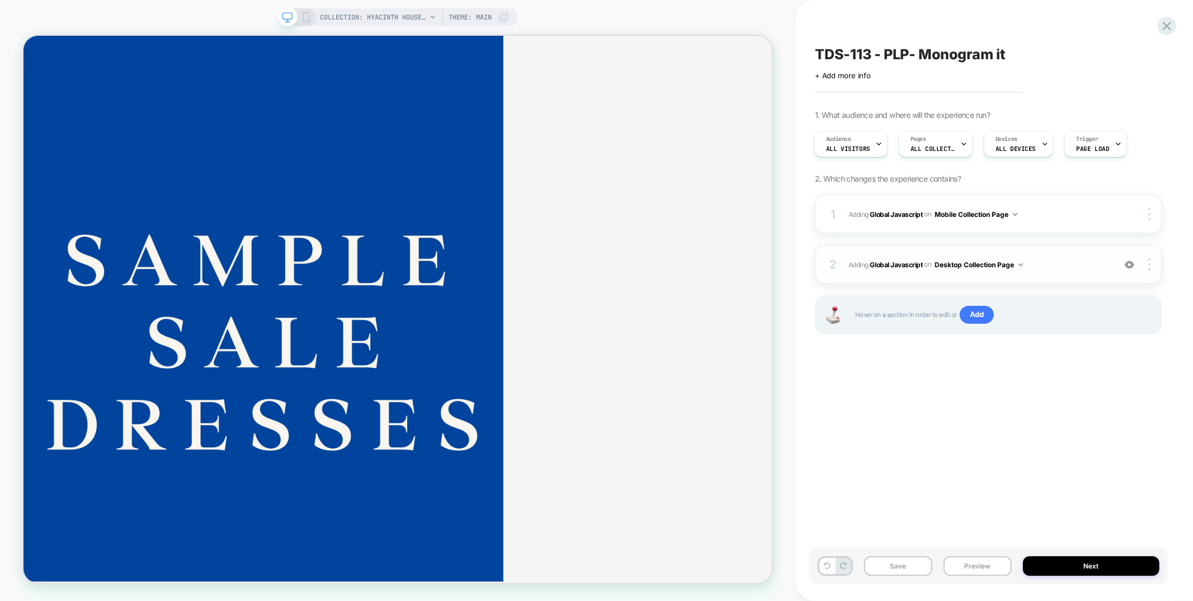
click at [949, 252] on div "2 Adding Global Javascript on Desktop Collection Page Add Before Add After Copy…" at bounding box center [988, 264] width 347 height 39
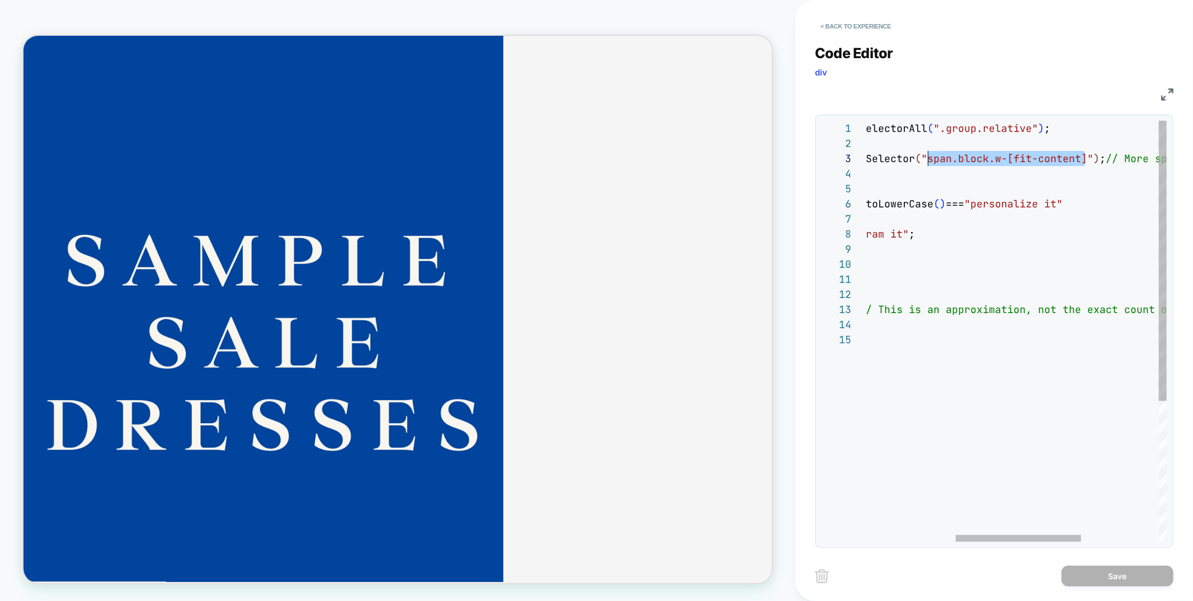
scroll to position [30, 277]
drag, startPoint x: 1087, startPoint y: 157, endPoint x: 925, endPoint y: 158, distance: 161.6
click at [925, 158] on div "const productCards = document.querySelectorAll ( ".group.relative" ) ; productC…" at bounding box center [1001, 437] width 702 height 632
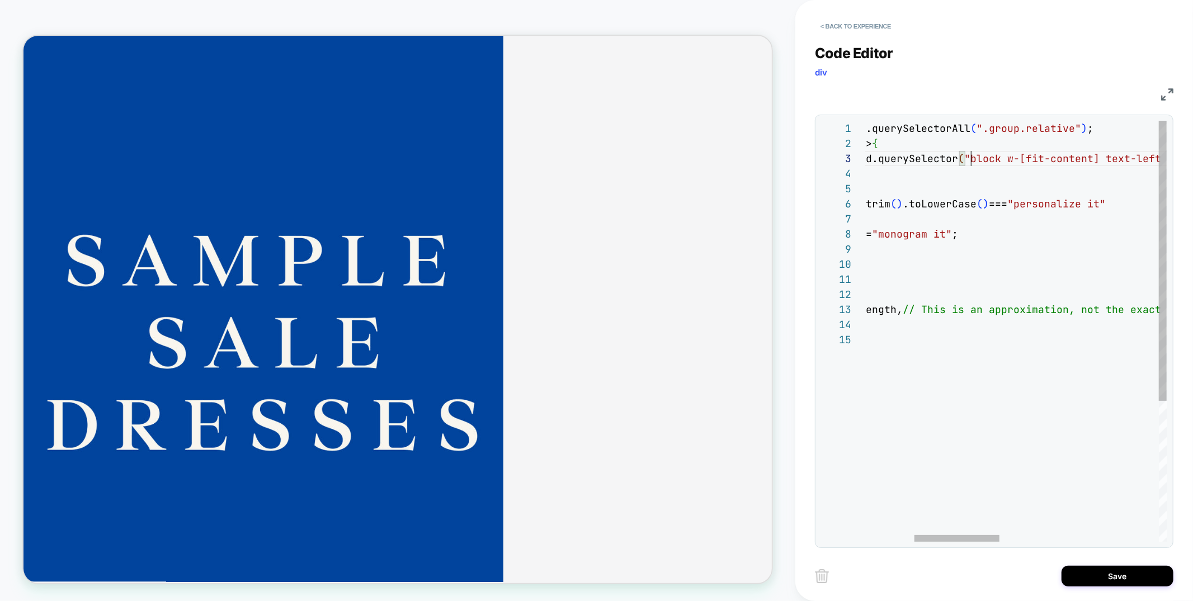
click at [970, 160] on div "const productCards = document.querySelectorAll ( ".group.relative" ) ; productC…" at bounding box center [1210, 437] width 1034 height 632
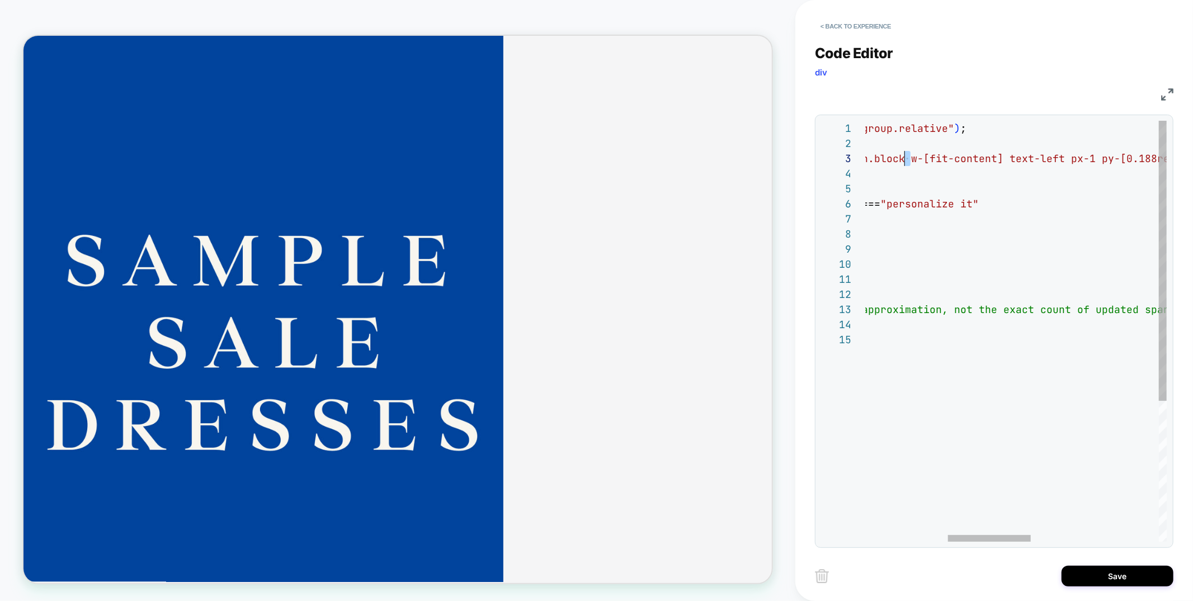
scroll to position [30, 338]
click at [907, 160] on div "const productCards = document.querySelectorAll ( ".group.relative" ) ; productC…" at bounding box center [1098, 437] width 1064 height 632
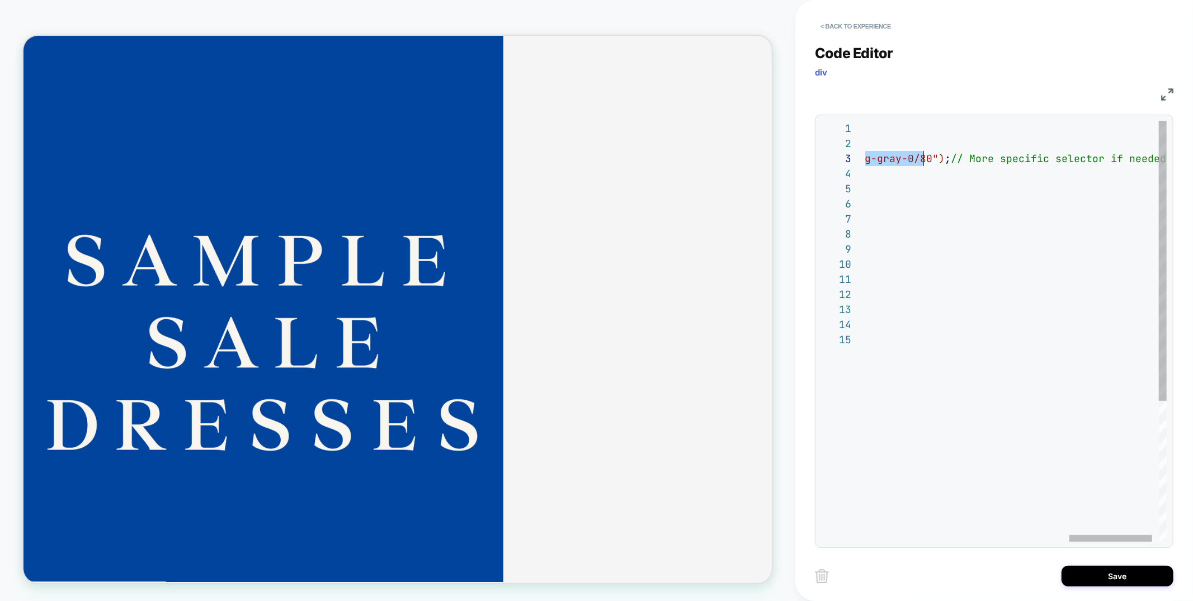
drag, startPoint x: 1001, startPoint y: 161, endPoint x: 924, endPoint y: 159, distance: 77.8
click at [924, 159] on div "const productCards = document.querySelectorAll ( ".group.relative" ) ; productC…" at bounding box center [658, 437] width 1064 height 632
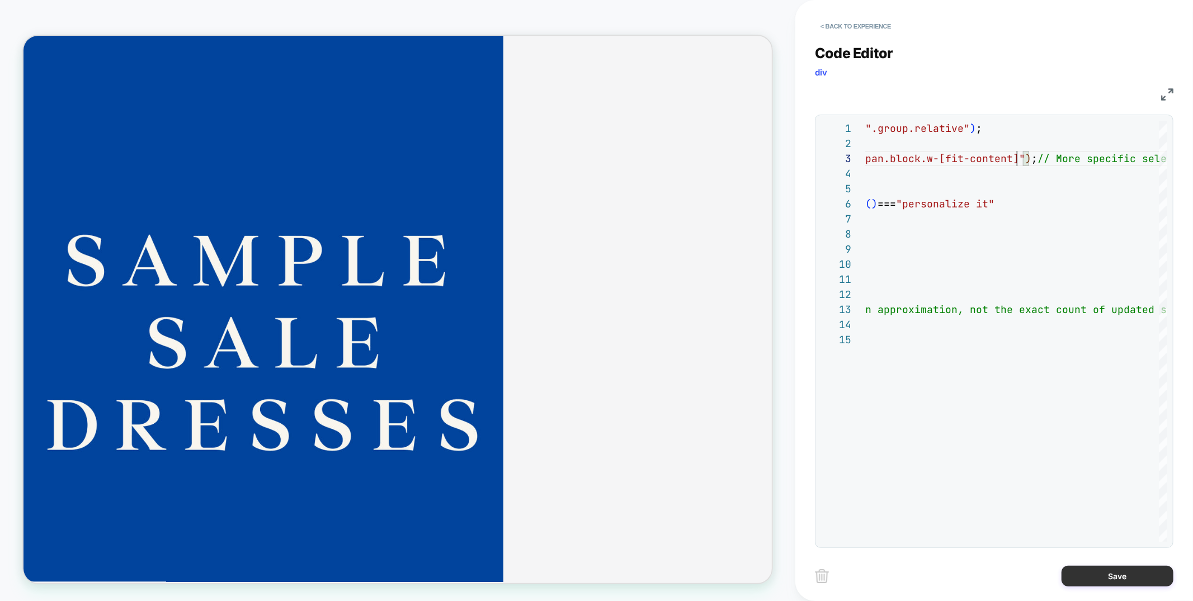
type textarea "**********"
click at [1110, 574] on button "Save" at bounding box center [1117, 576] width 112 height 21
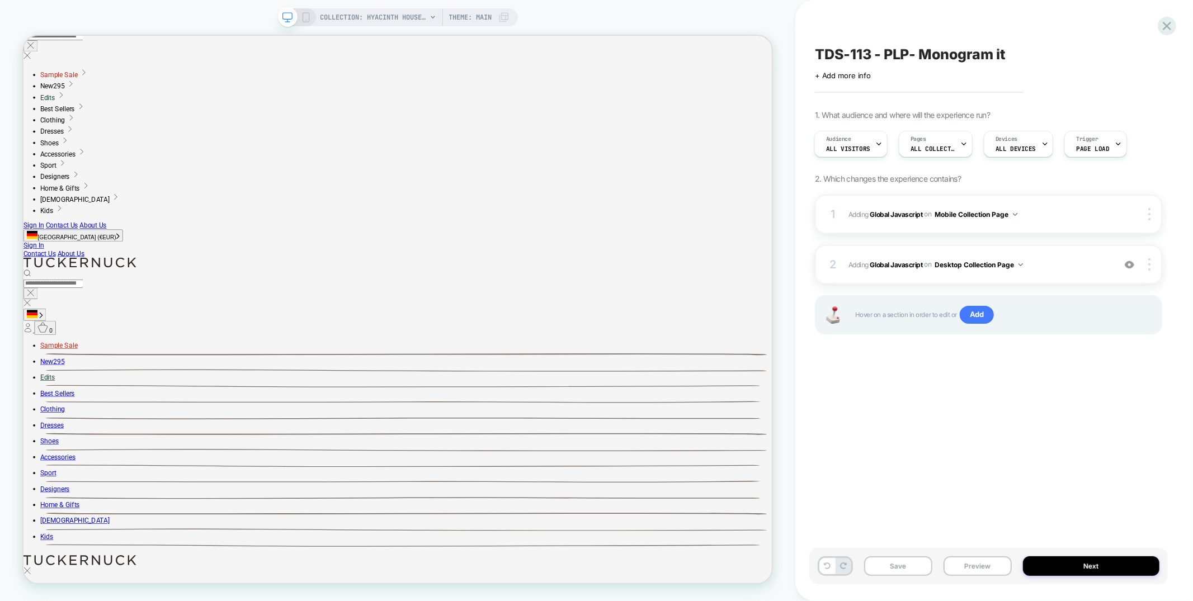
scroll to position [0, 0]
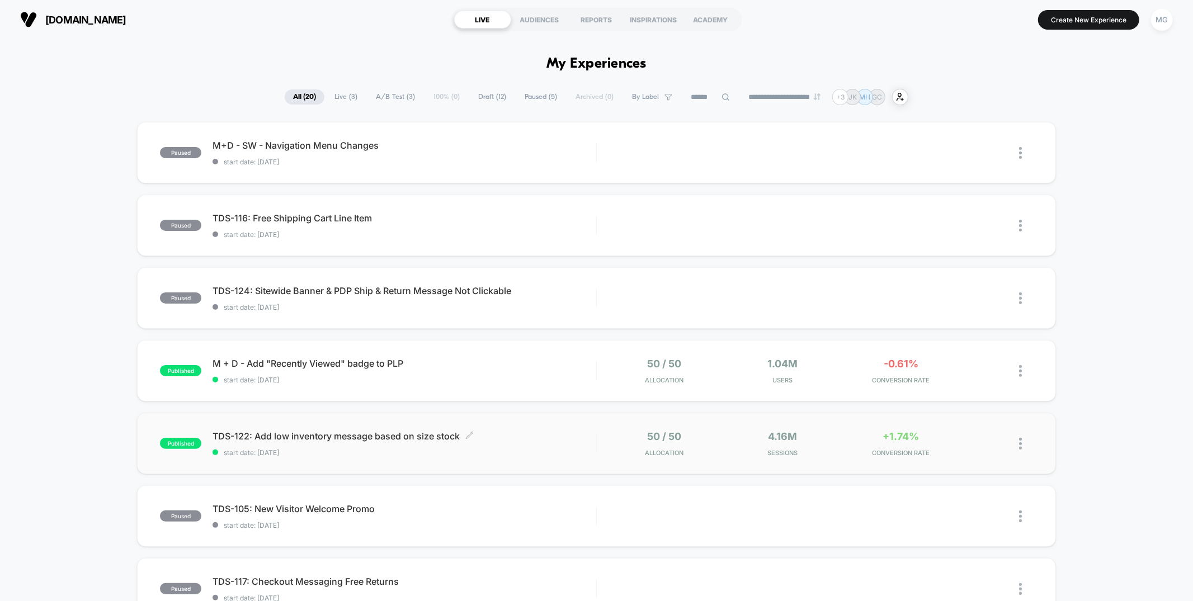
click at [560, 444] on div "TDS-122: Add low inventory message based on size stock Click to edit experience…" at bounding box center [403, 444] width 383 height 26
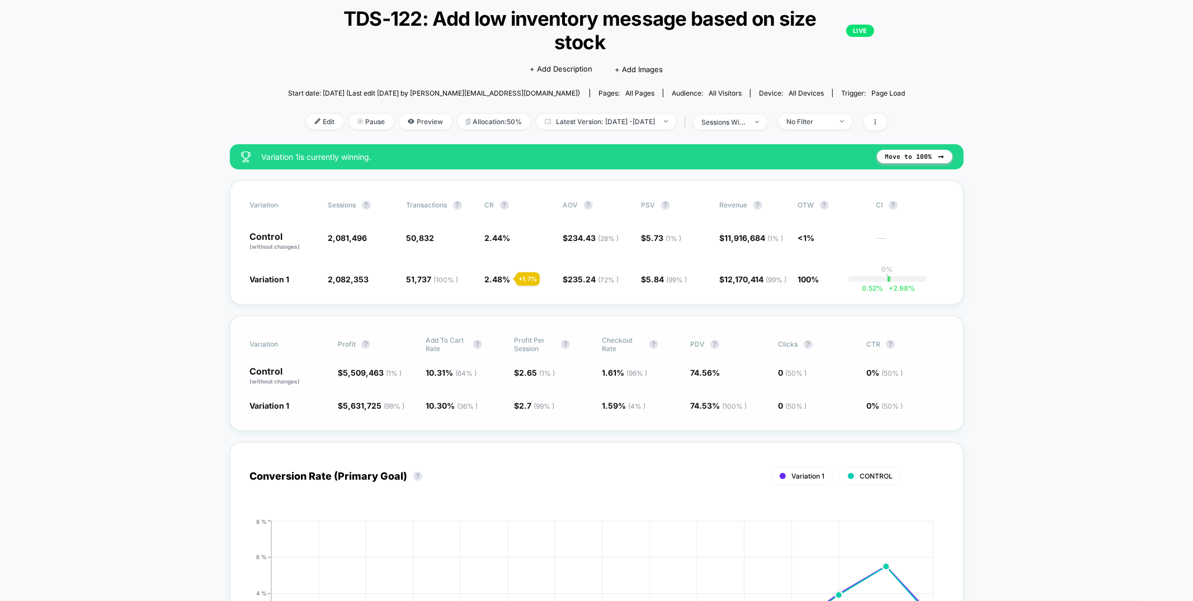
scroll to position [65, 0]
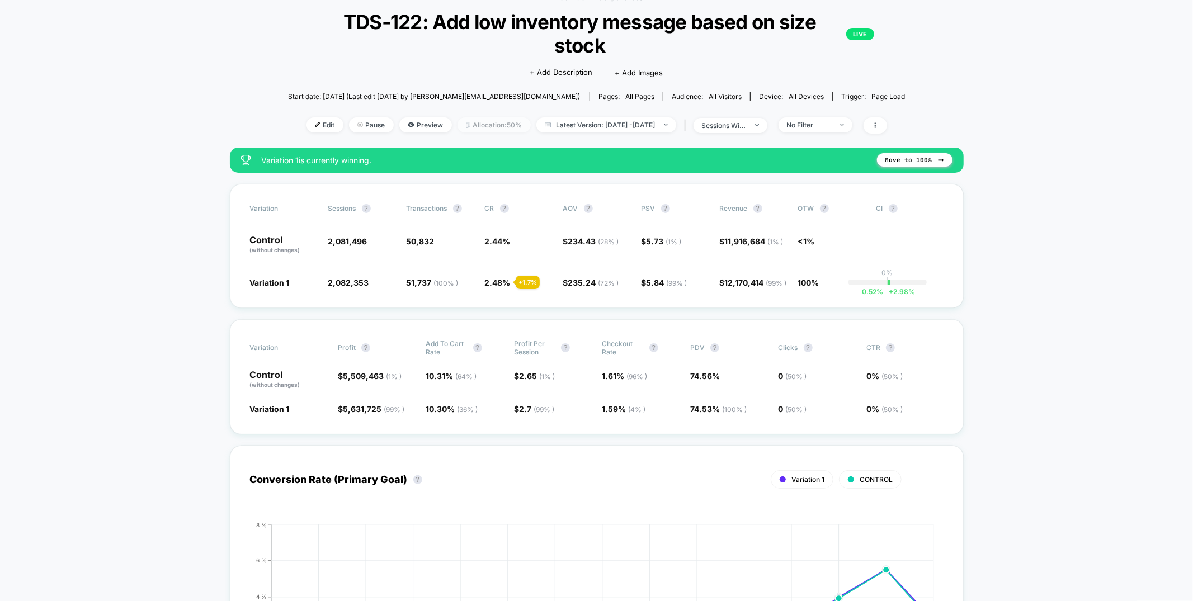
click at [481, 126] on span "Allocation: 50%" at bounding box center [493, 124] width 73 height 15
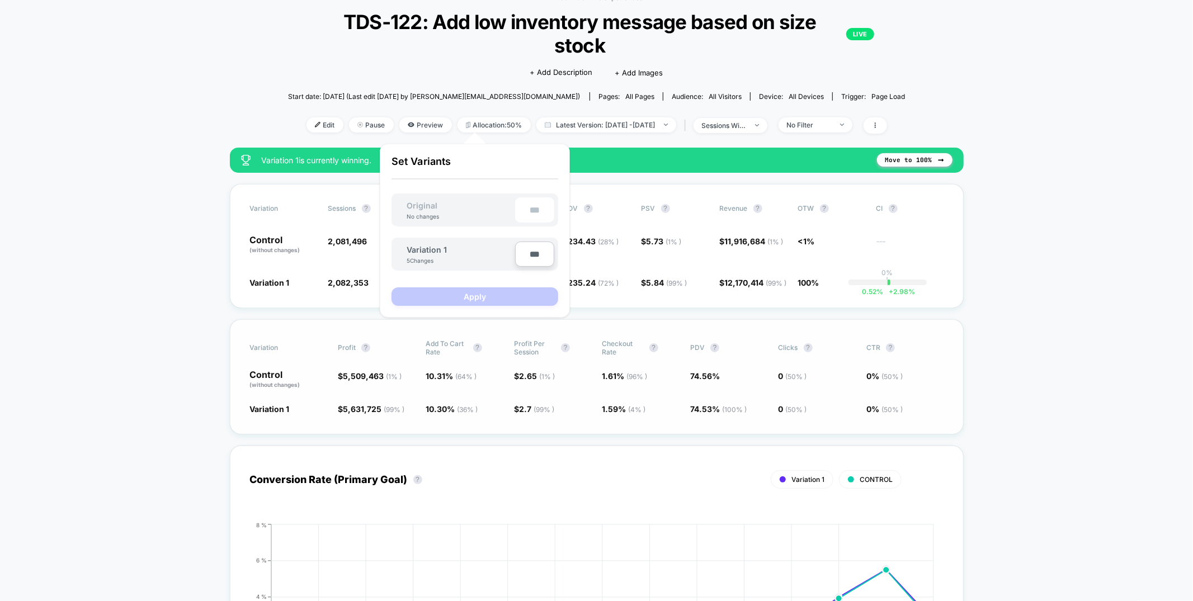
click at [953, 363] on div "Variation Profit ? Add To Cart Rate ? Profit Per Session ? Checkout Rate ? PDV …" at bounding box center [597, 376] width 734 height 115
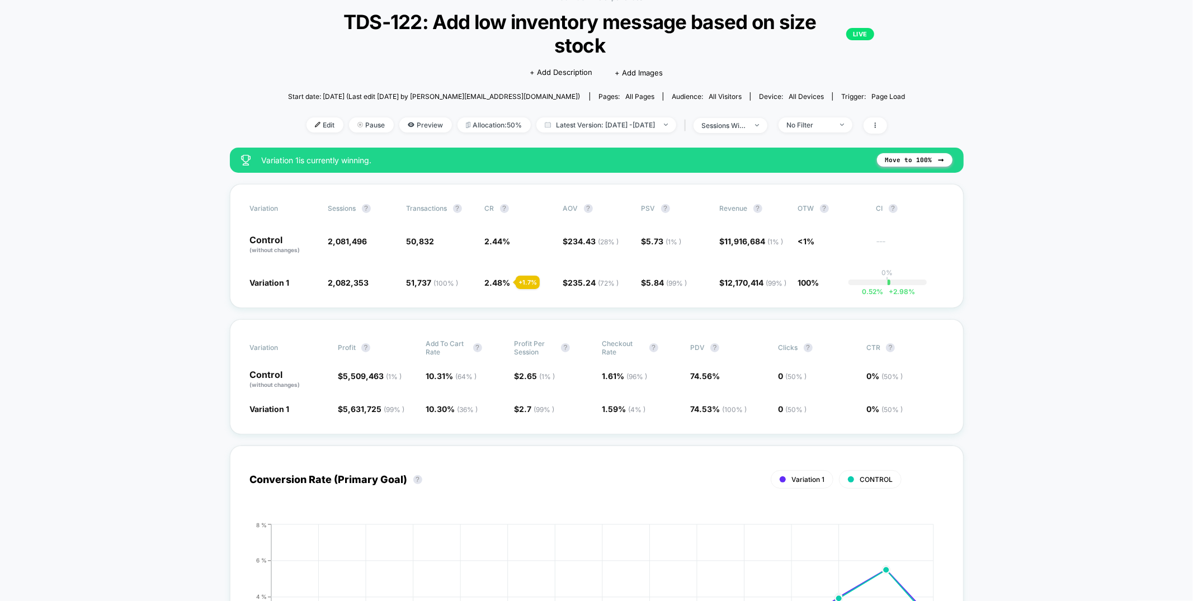
scroll to position [0, 0]
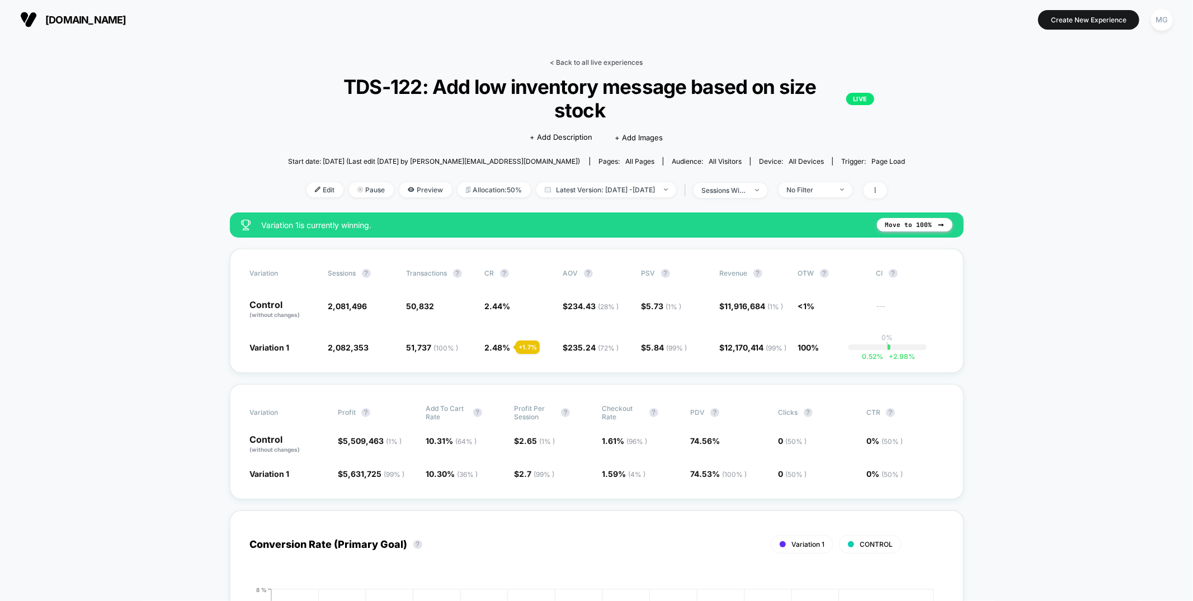
click at [584, 63] on link "< Back to all live experiences" at bounding box center [596, 62] width 93 height 8
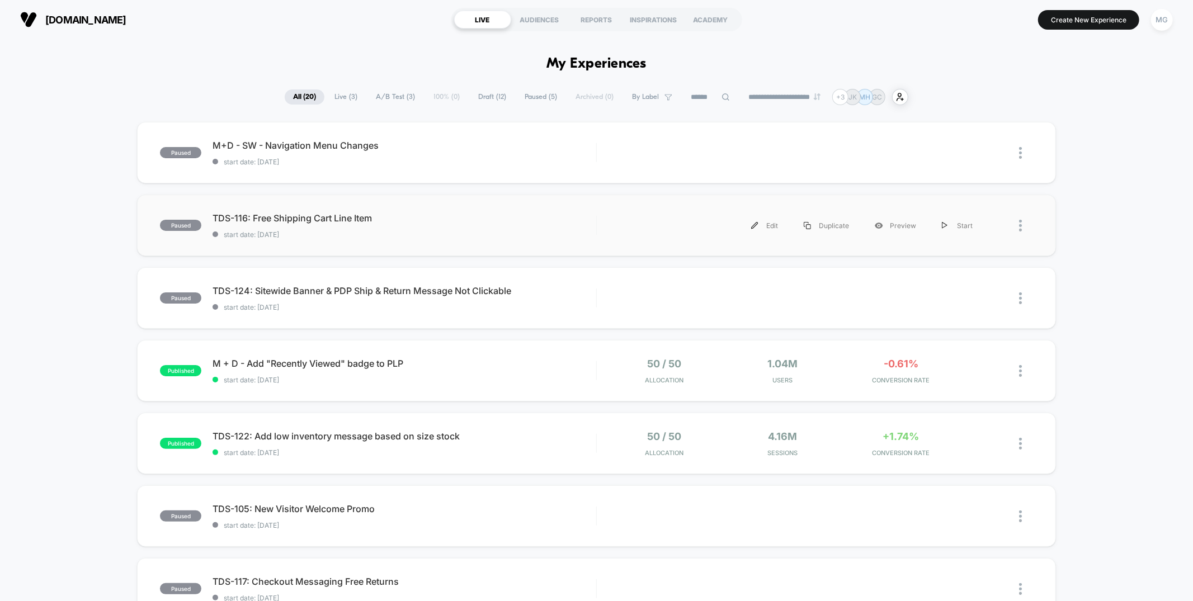
click at [492, 242] on div "paused TDS-116: Free Shipping Cart Line Item start date: 8/14/2025 Edit Duplica…" at bounding box center [596, 226] width 918 height 62
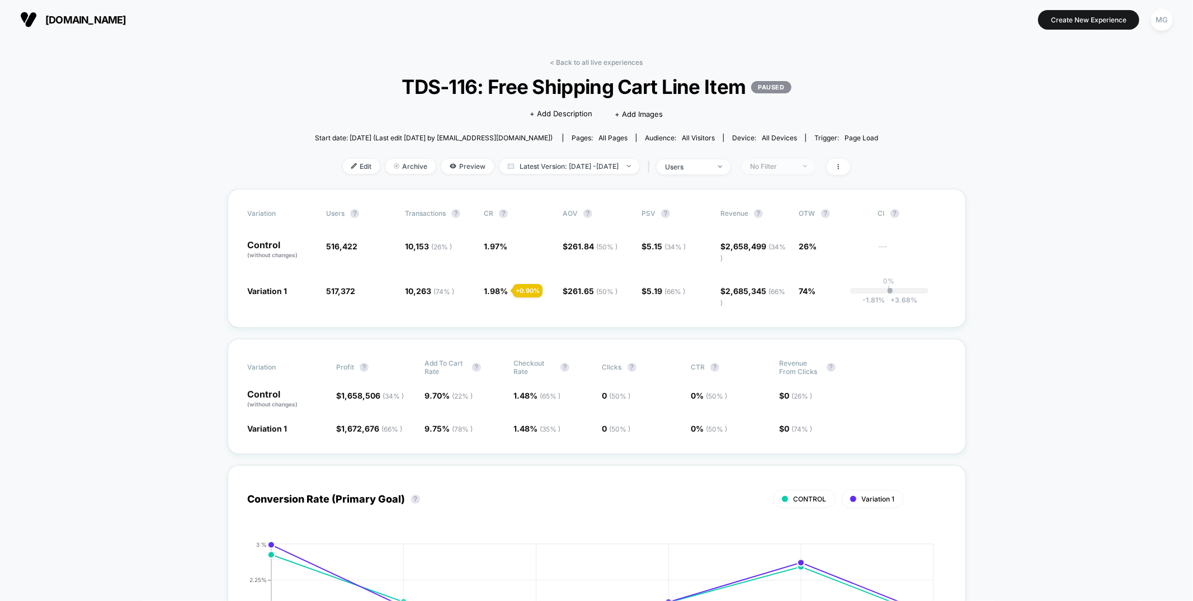
click at [795, 167] on div "No Filter" at bounding box center [772, 166] width 45 height 8
click at [802, 209] on span "Mobile Visitors" at bounding box center [789, 208] width 54 height 10
click at [791, 333] on button "Save" at bounding box center [795, 328] width 102 height 18
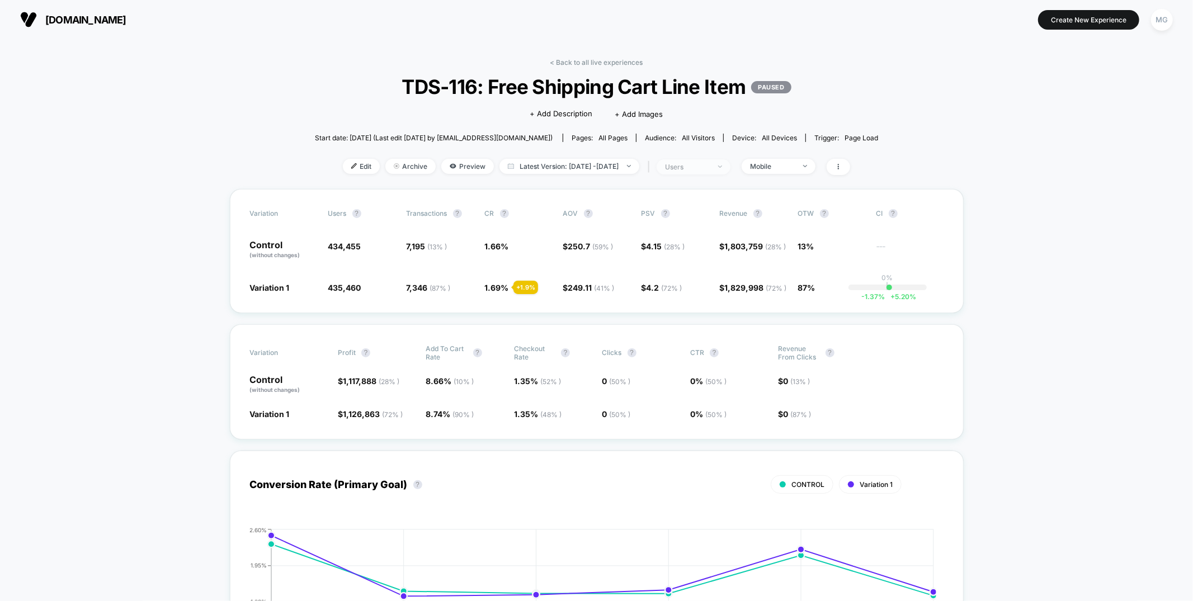
click at [710, 167] on div "users" at bounding box center [687, 167] width 45 height 8
click at [700, 233] on span "Sessions with impressions" at bounding box center [705, 232] width 94 height 10
click at [715, 284] on button "Save" at bounding box center [706, 285] width 133 height 18
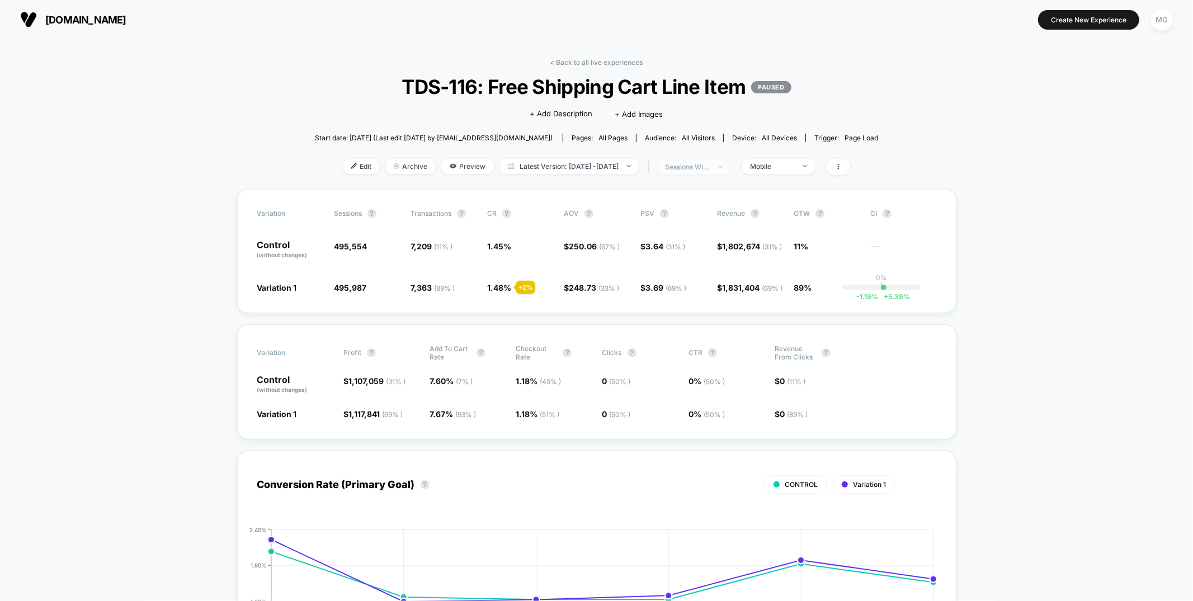
click at [703, 167] on div "sessions with impression" at bounding box center [687, 167] width 45 height 8
drag, startPoint x: 565, startPoint y: 221, endPoint x: 573, endPoint y: 166, distance: 56.0
click at [565, 221] on div "Variation Sessions ? Transactions ? CR ? AOV ? PSV ? Revenue ? OTW ? CI ? Contr…" at bounding box center [596, 251] width 719 height 124
click at [795, 166] on div "Mobile" at bounding box center [772, 166] width 45 height 8
click at [788, 232] on span "Desktop Visitors" at bounding box center [792, 230] width 60 height 10
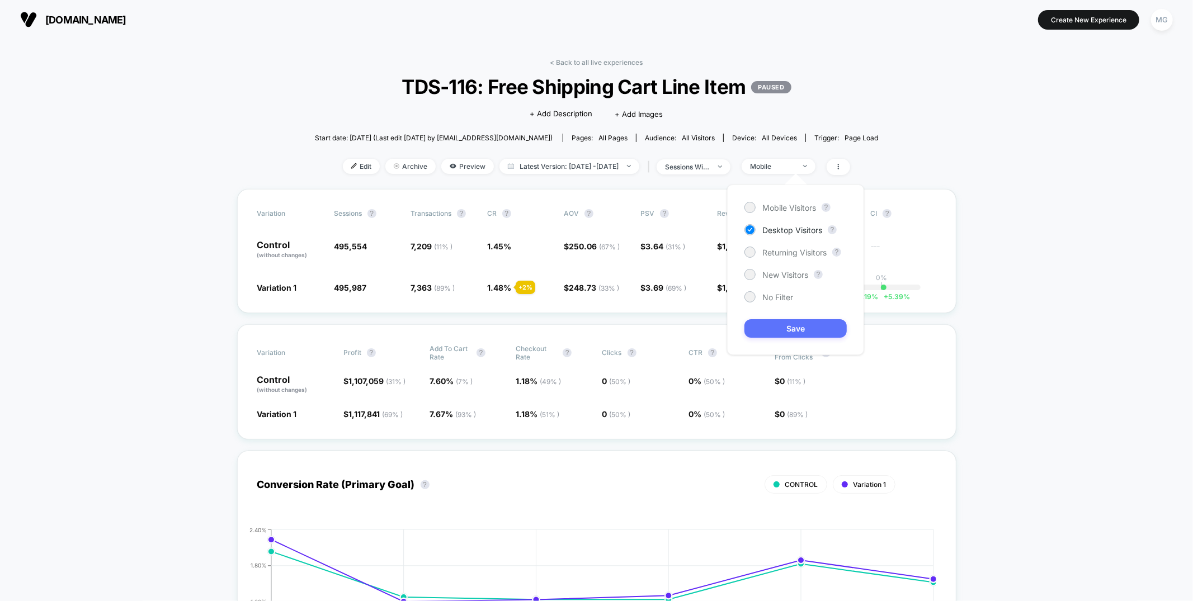
click at [779, 327] on button "Save" at bounding box center [795, 328] width 102 height 18
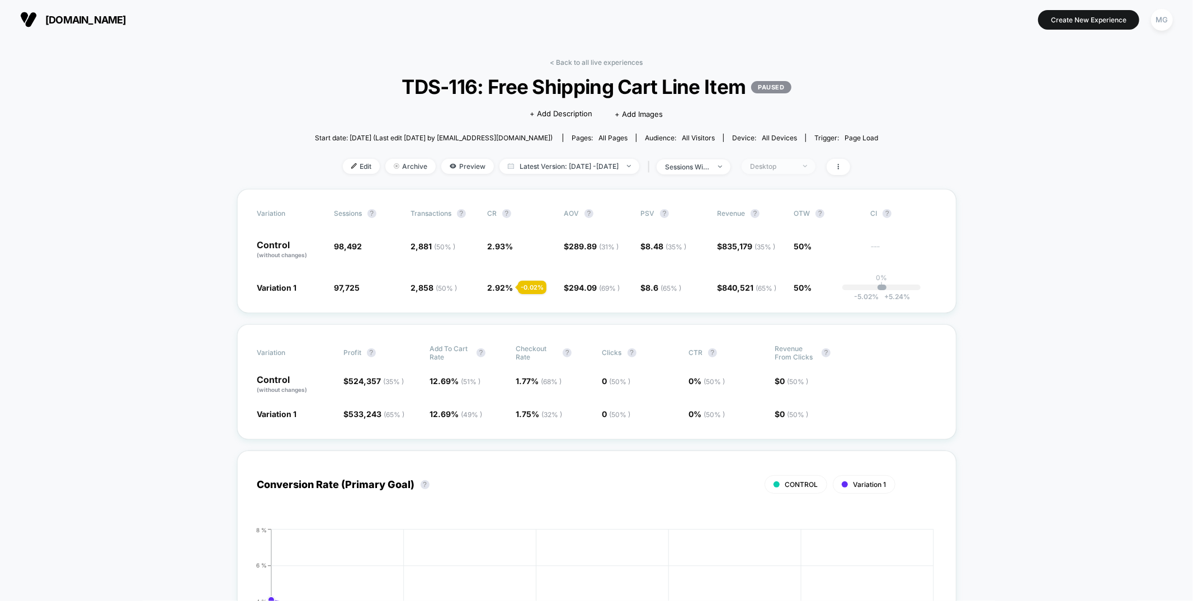
click at [797, 170] on span "Desktop" at bounding box center [778, 166] width 74 height 15
click at [758, 300] on div "No Filter" at bounding box center [768, 296] width 49 height 11
click at [766, 325] on button "Save" at bounding box center [795, 328] width 102 height 18
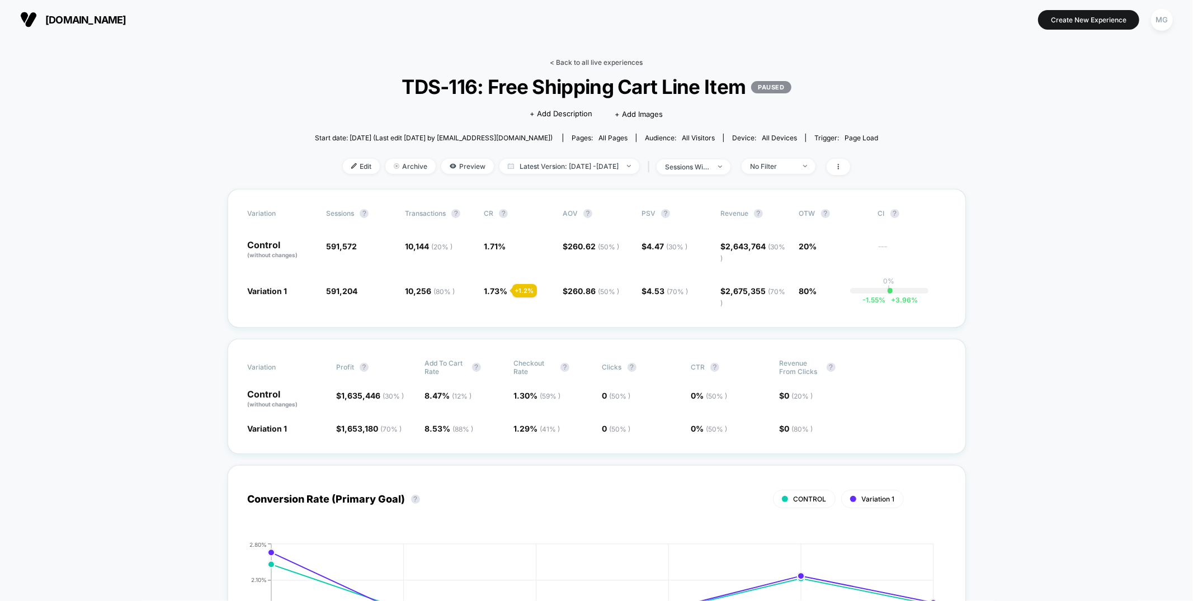
click at [570, 61] on link "< Back to all live experiences" at bounding box center [596, 62] width 93 height 8
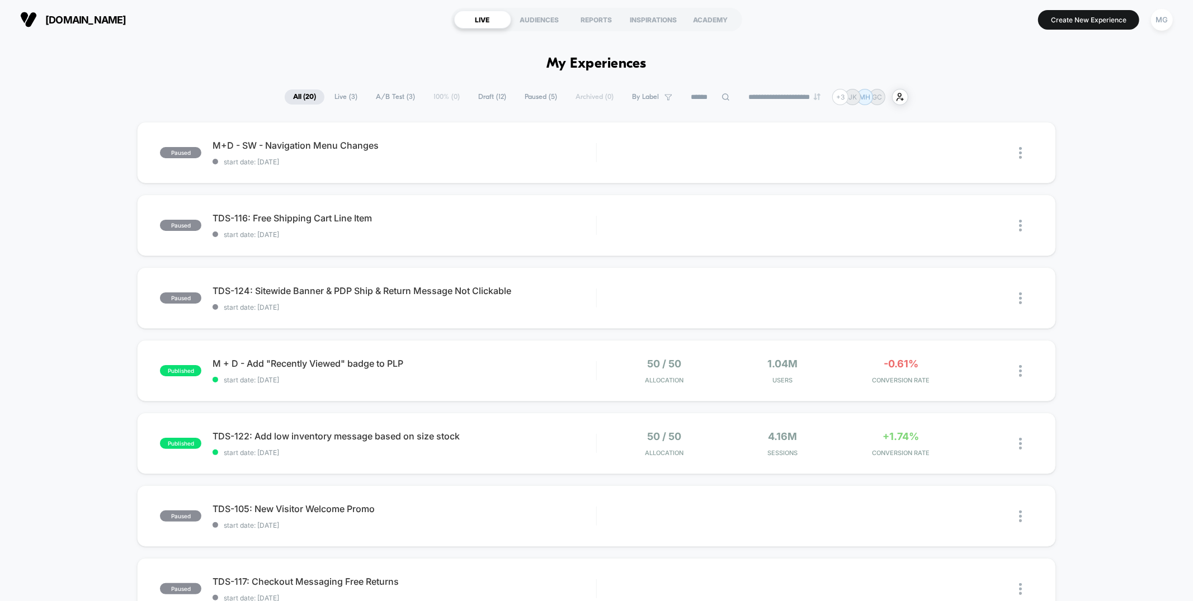
click at [403, 96] on span "A/B Test ( 3 )" at bounding box center [395, 96] width 56 height 15
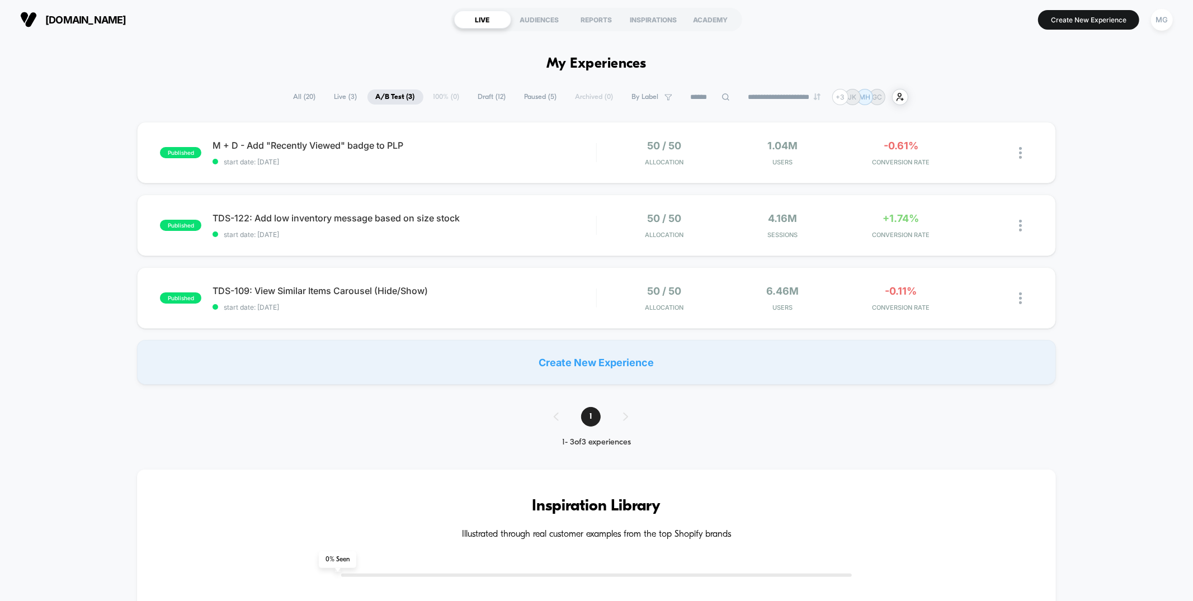
click at [482, 98] on span "Draft ( 12 )" at bounding box center [492, 96] width 45 height 15
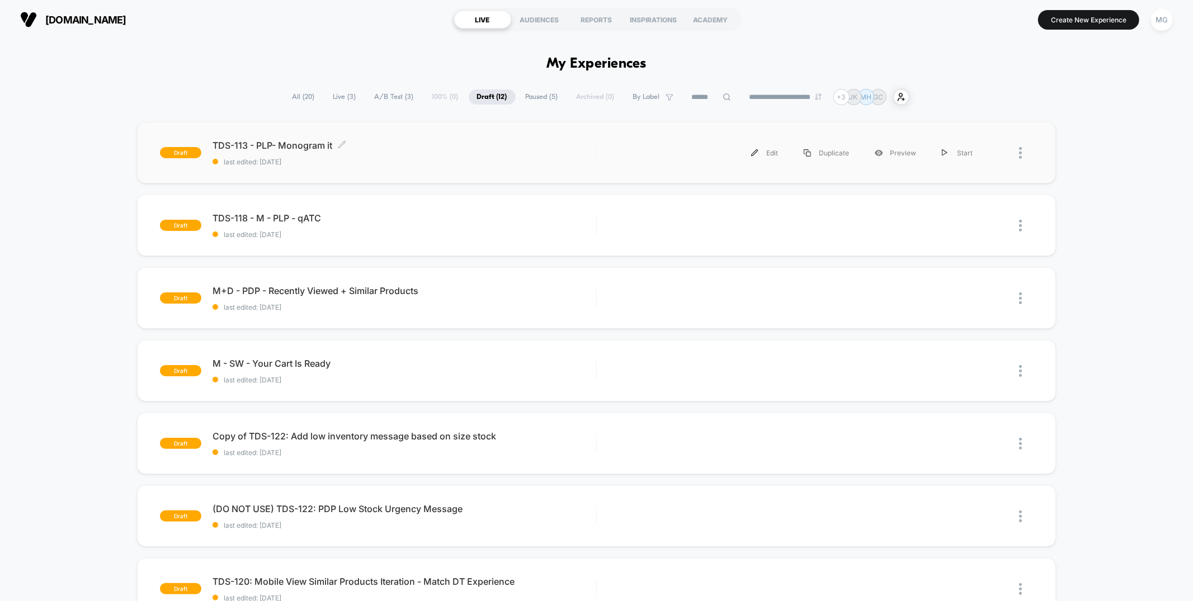
click at [475, 158] on span "last edited: [DATE]" at bounding box center [403, 162] width 383 height 8
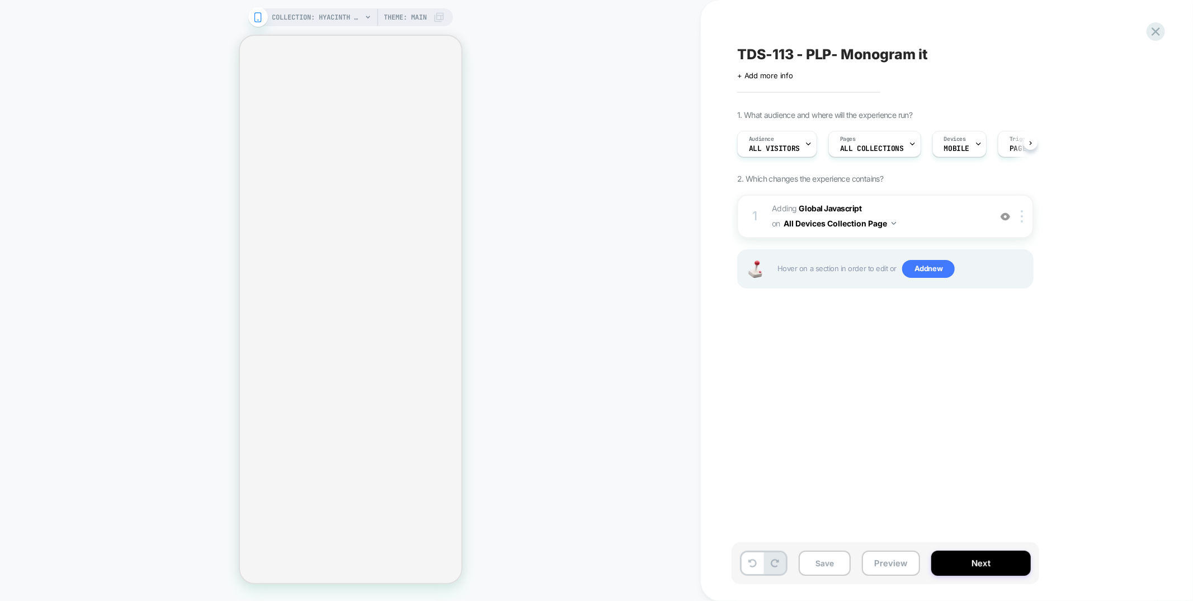
scroll to position [0, 1]
click at [825, 568] on button "Save" at bounding box center [824, 563] width 52 height 25
click at [1153, 31] on icon at bounding box center [1155, 31] width 15 height 15
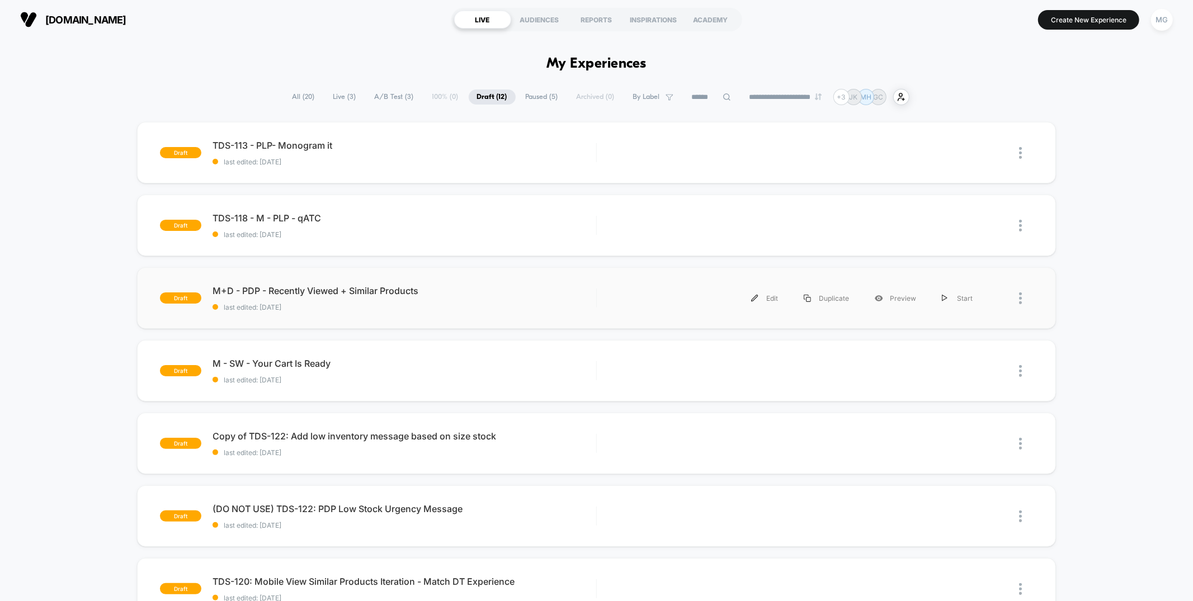
click at [448, 315] on div "draft M+D - PDP - Recently Viewed + Similar Products last edited: 8/15/2025 Edi…" at bounding box center [596, 298] width 918 height 62
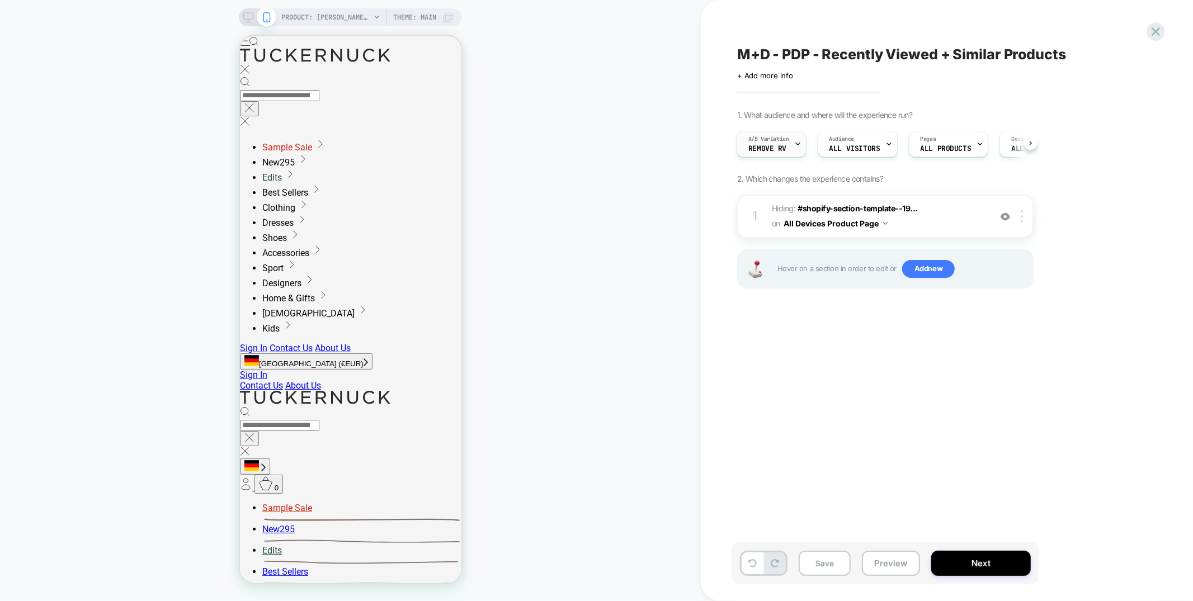
click at [764, 147] on span "Remove RV" at bounding box center [767, 149] width 38 height 8
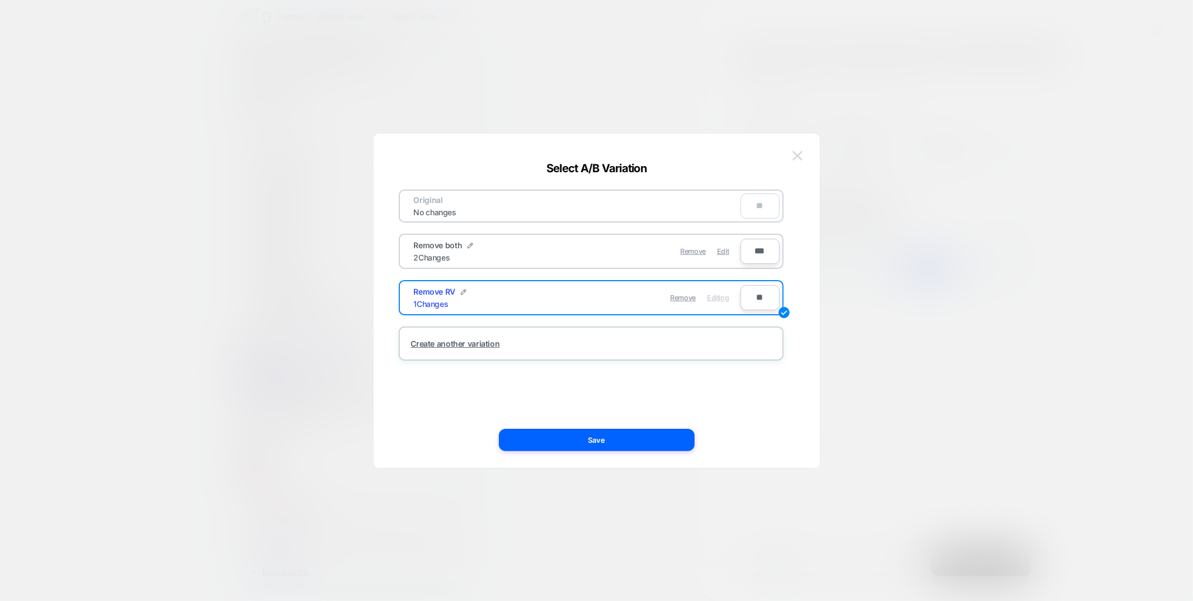
click at [802, 156] on button at bounding box center [797, 156] width 17 height 17
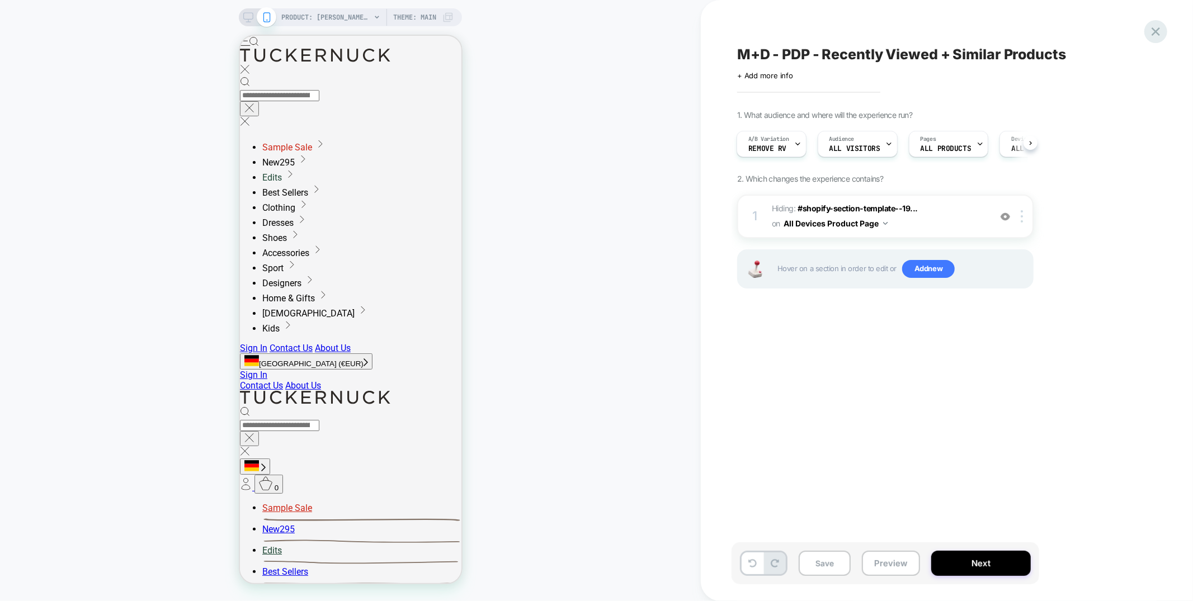
click at [1163, 33] on div at bounding box center [1155, 31] width 23 height 23
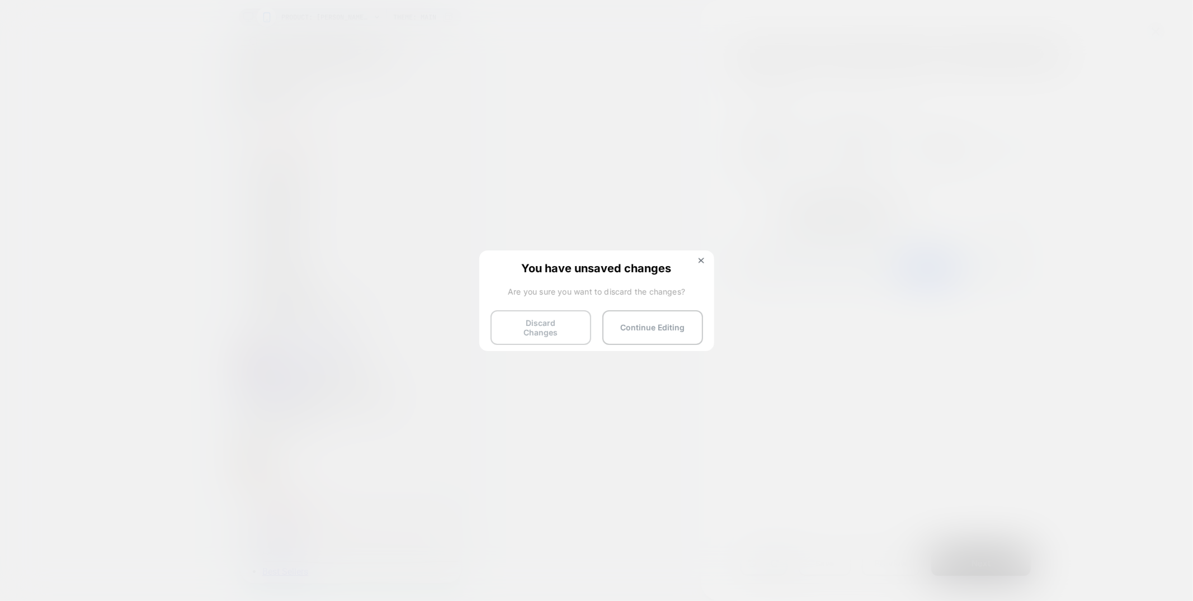
click at [556, 322] on button "Discard Changes" at bounding box center [540, 327] width 101 height 35
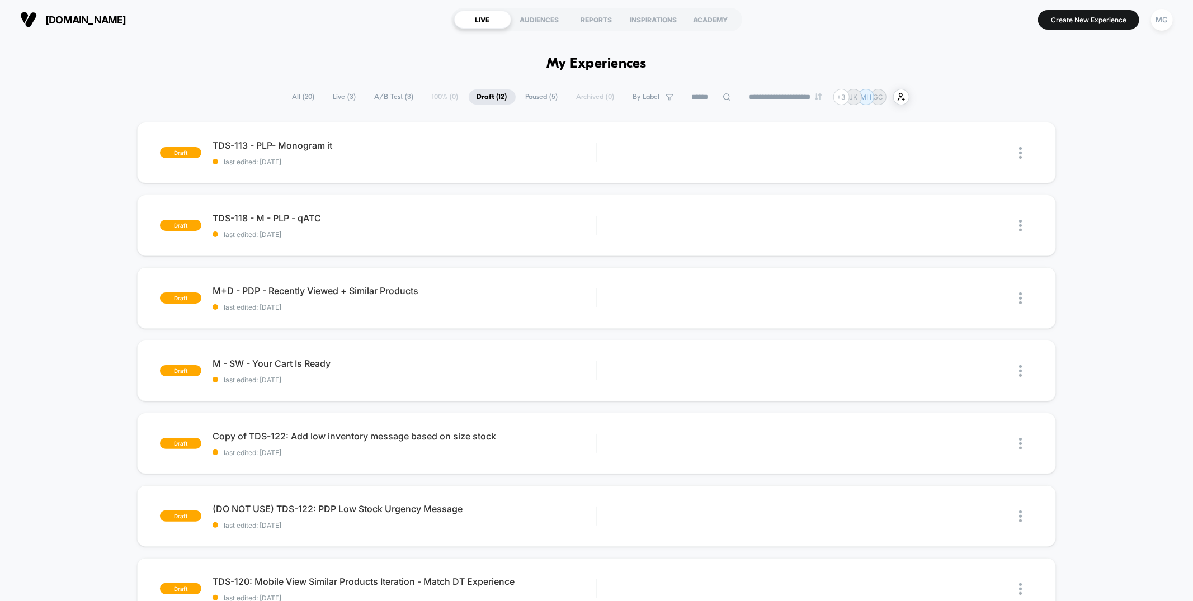
click at [394, 98] on span "A/B Test ( 3 )" at bounding box center [394, 96] width 56 height 15
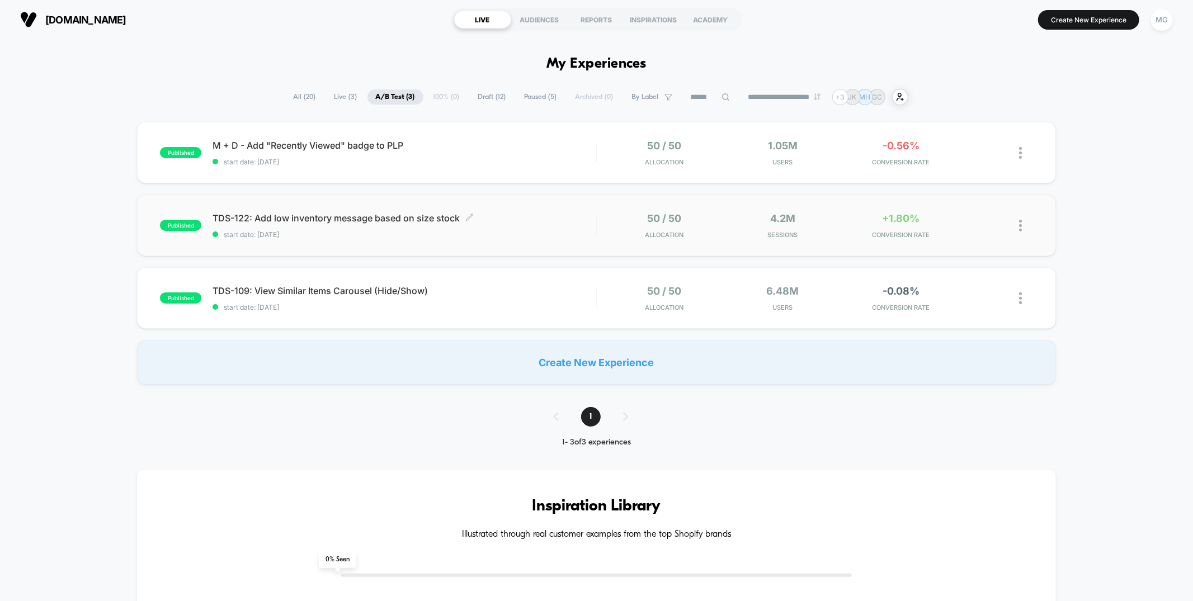
click at [492, 221] on span "TDS-122: Add low inventory message based on size stock Click to edit experience…" at bounding box center [403, 217] width 383 height 11
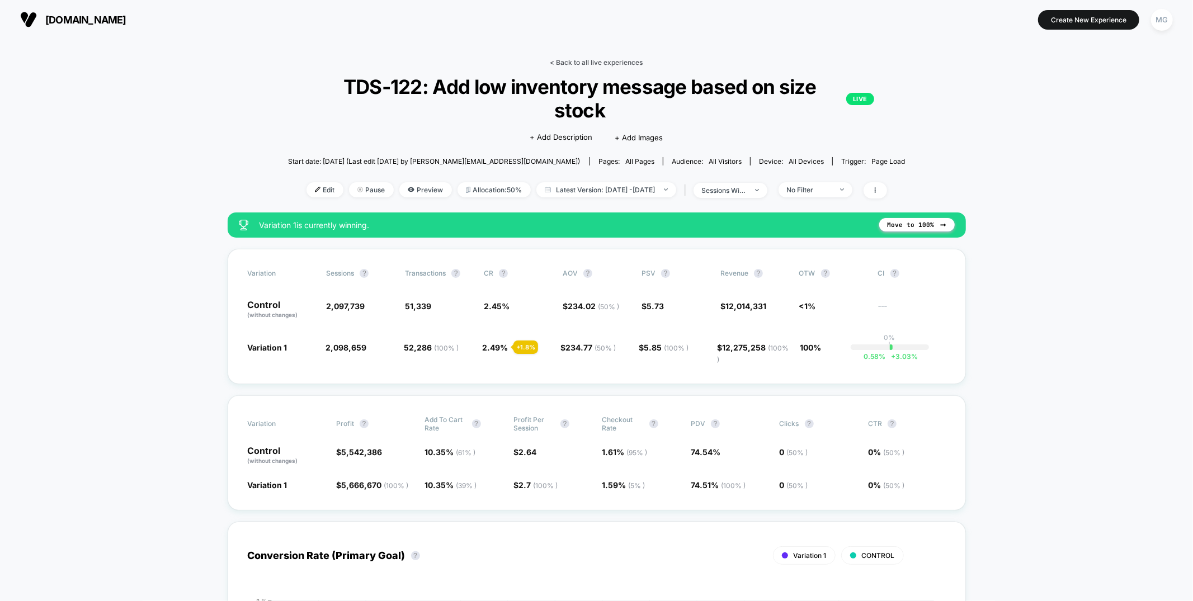
click at [557, 58] on link "< Back to all live experiences" at bounding box center [596, 62] width 93 height 8
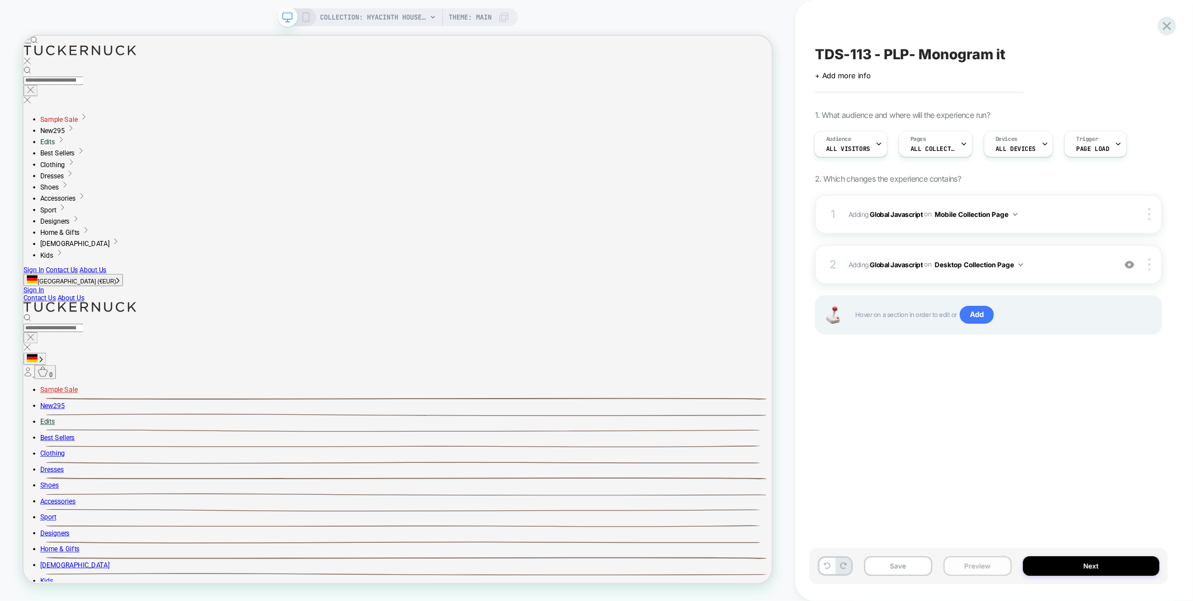
click at [961, 566] on button "Preview" at bounding box center [977, 566] width 68 height 20
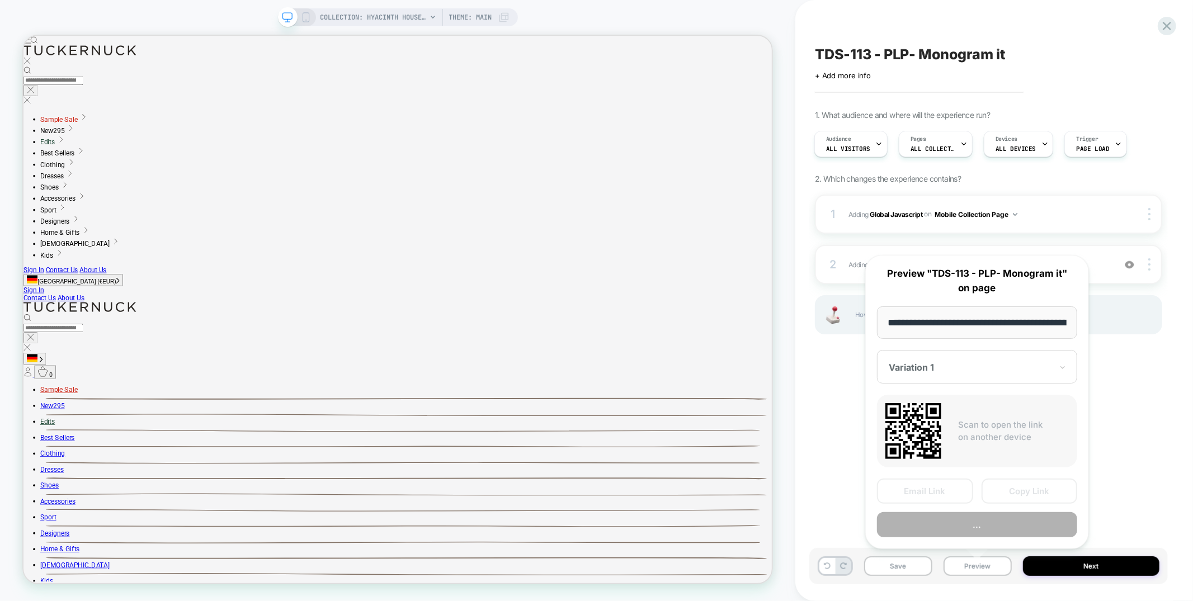
scroll to position [0, 111]
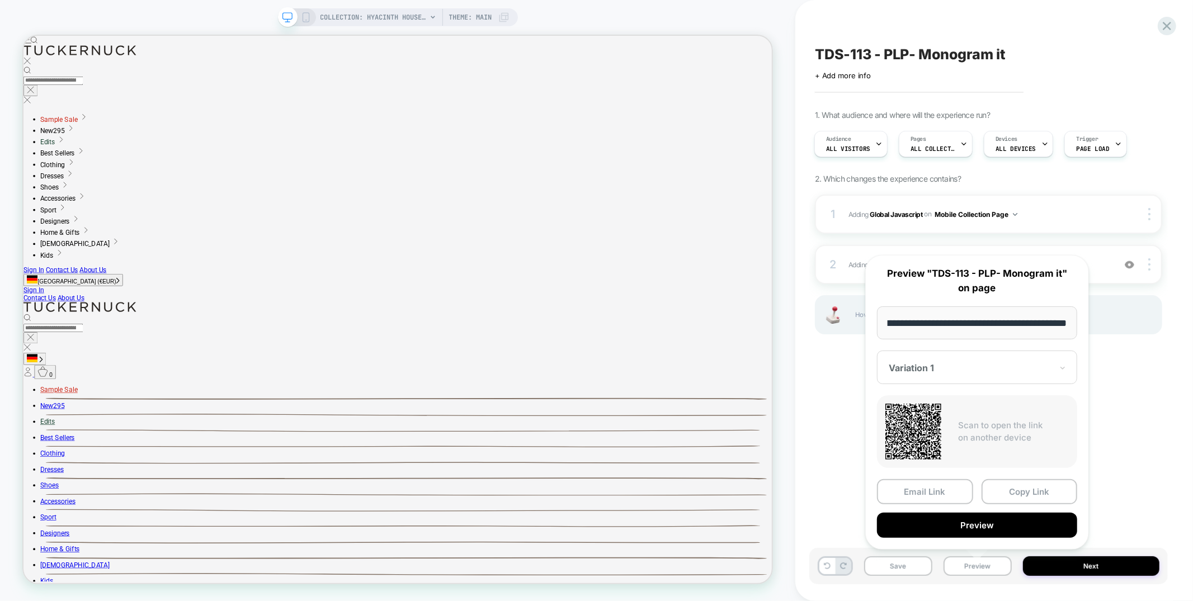
click at [1088, 239] on div "1 Adding Global Javascript on Mobile Collection Page Copy to Desktop Target All…" at bounding box center [988, 279] width 347 height 168
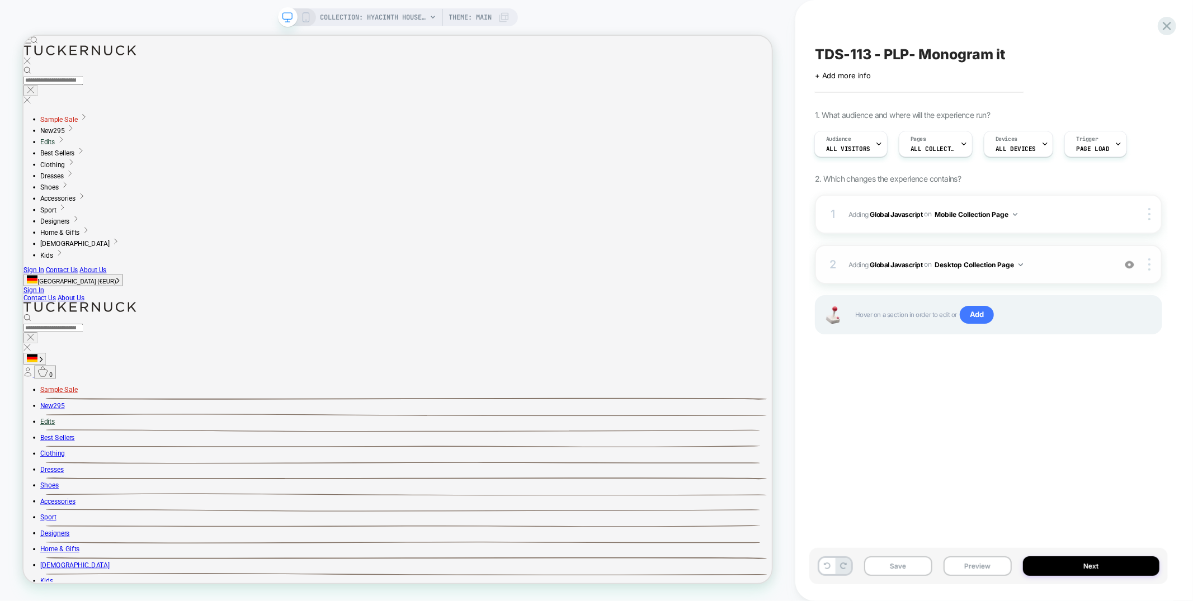
click at [1081, 248] on div "2 Adding Global Javascript on Desktop Collection Page Add Before Add After Copy…" at bounding box center [988, 264] width 347 height 39
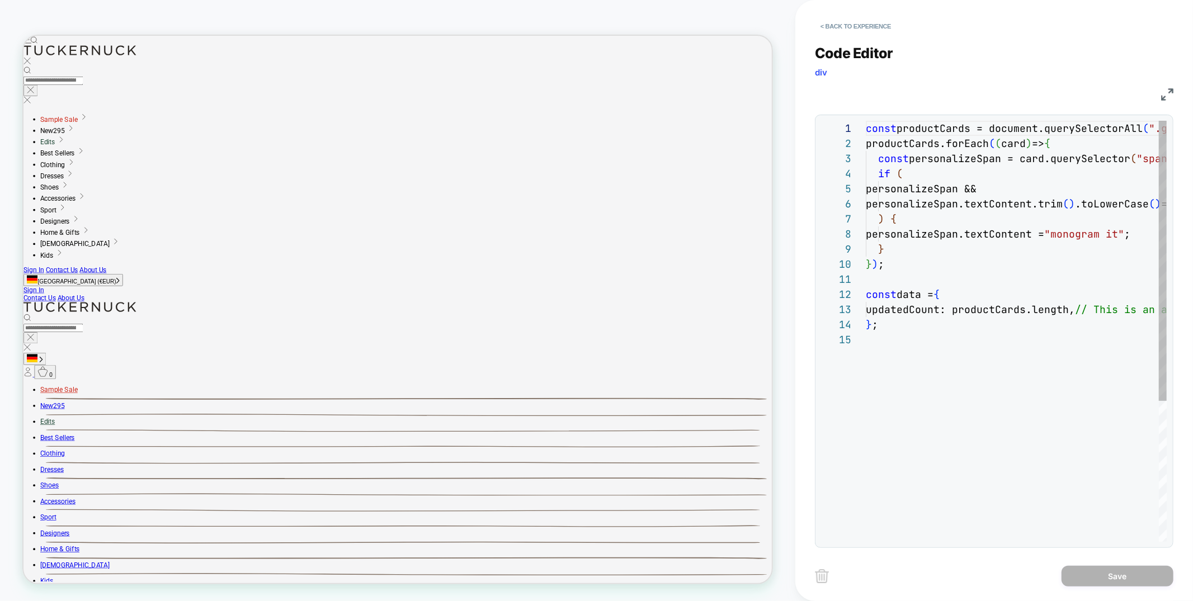
scroll to position [151, 0]
click at [1173, 88] on img at bounding box center [1167, 94] width 12 height 12
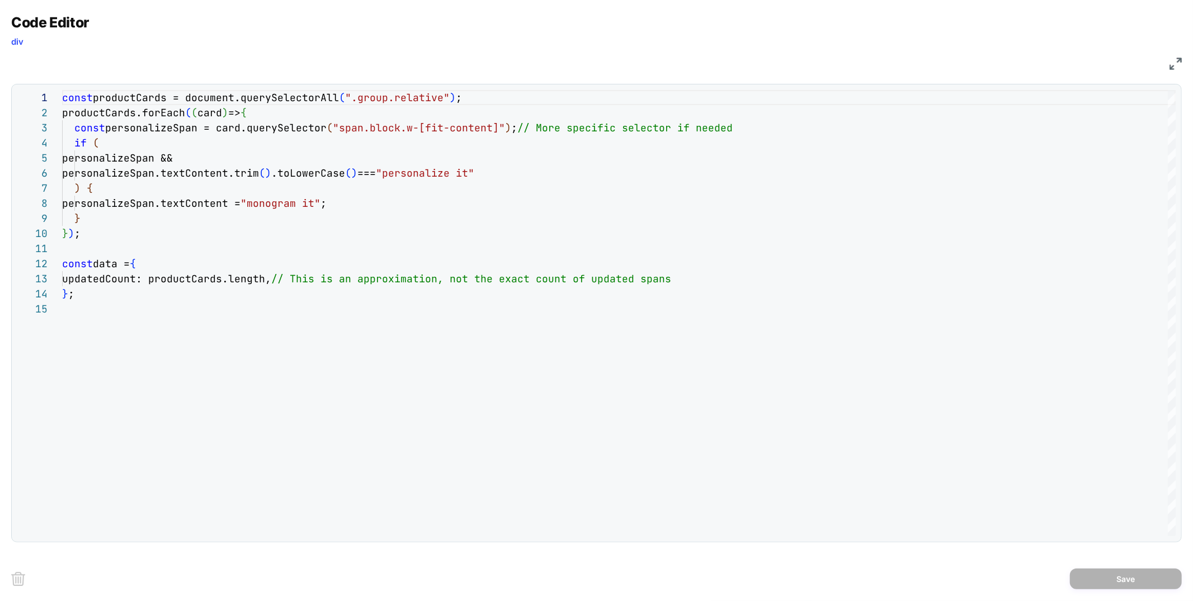
click at [1171, 60] on img at bounding box center [1175, 64] width 12 height 12
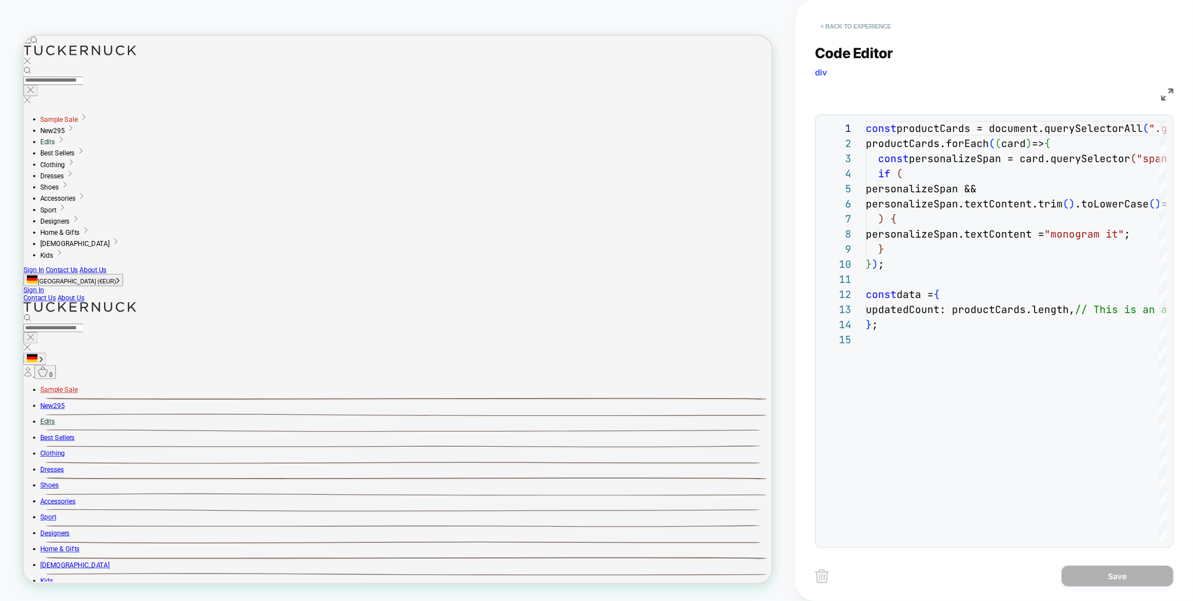
click at [862, 23] on button "< Back to experience" at bounding box center [856, 26] width 82 height 18
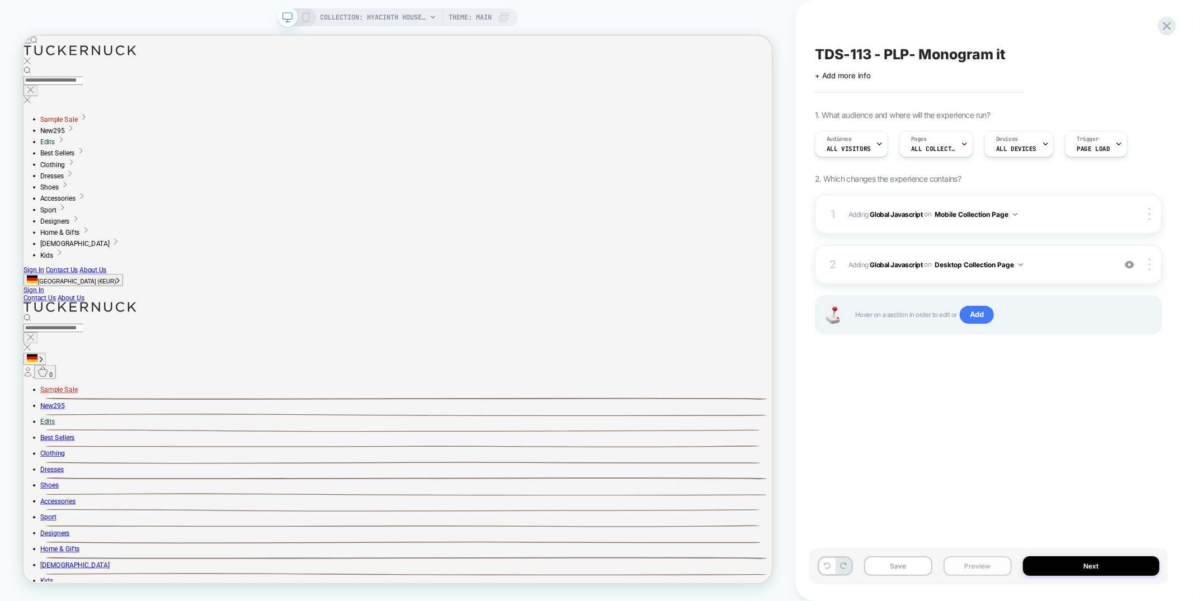
click at [958, 573] on button "Preview" at bounding box center [977, 566] width 68 height 20
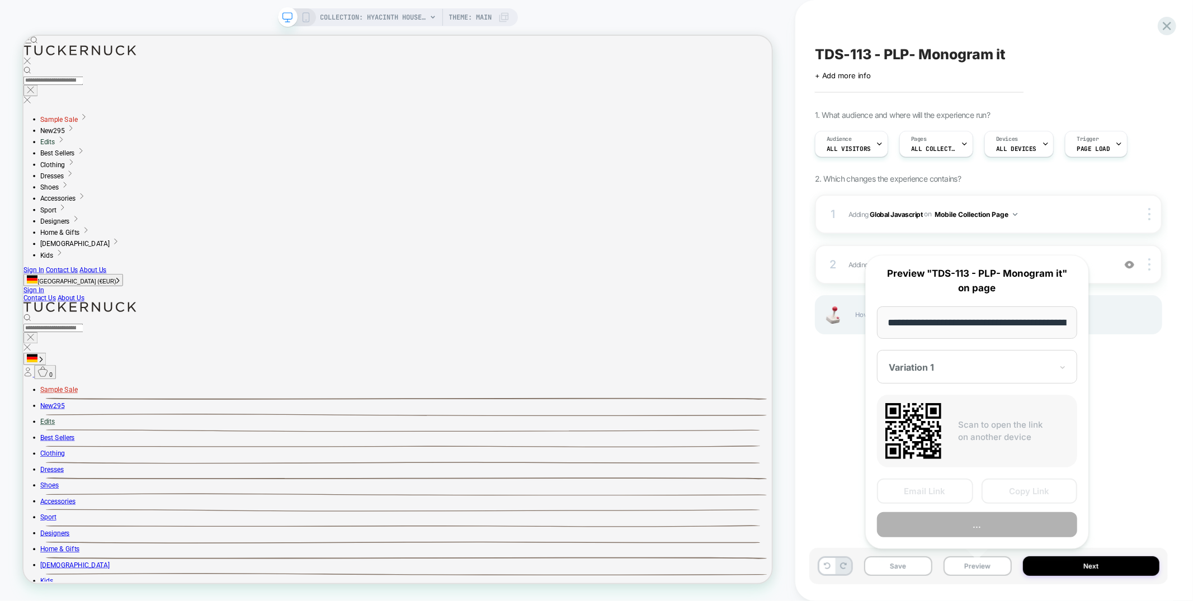
scroll to position [0, 1]
click at [961, 525] on button "..." at bounding box center [977, 524] width 200 height 25
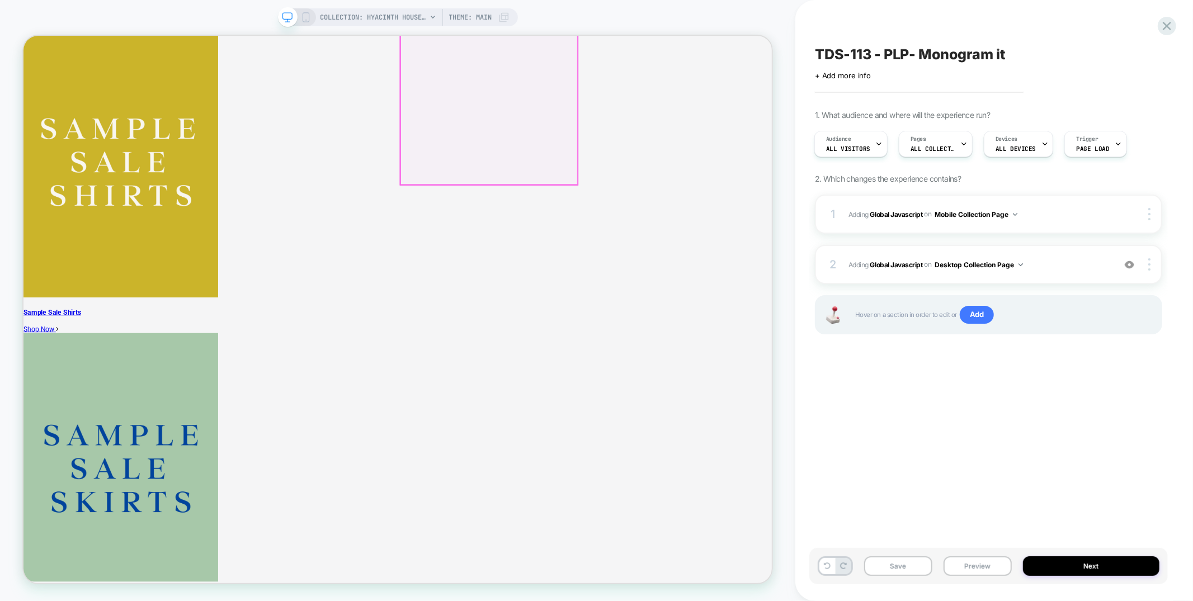
scroll to position [1801, 0]
click at [906, 571] on button "Save" at bounding box center [898, 566] width 68 height 20
click at [1167, 27] on icon at bounding box center [1167, 26] width 8 height 8
